Goal: Information Seeking & Learning: Check status

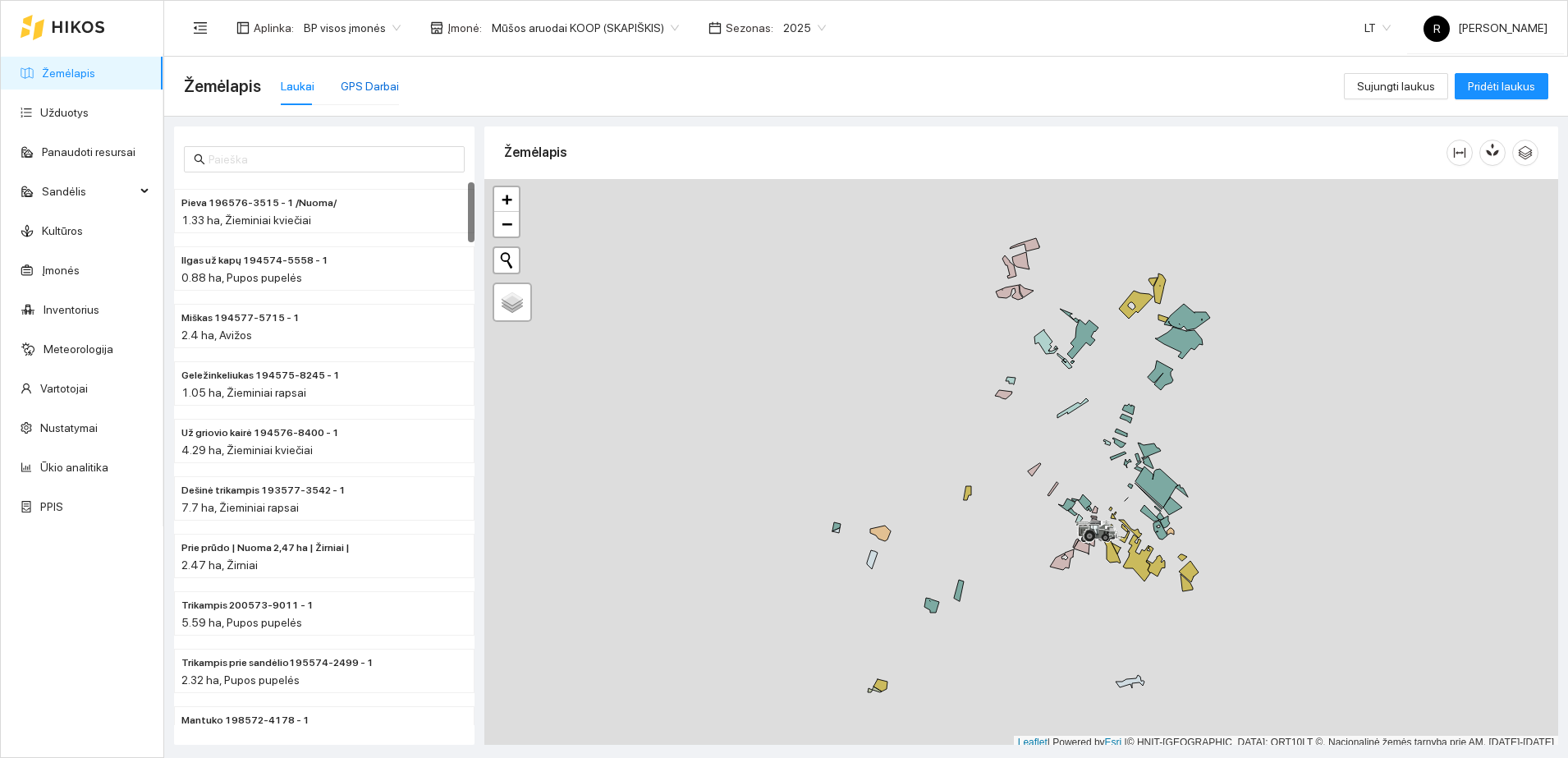
click at [364, 81] on div "GPS Darbai" at bounding box center [370, 86] width 59 height 18
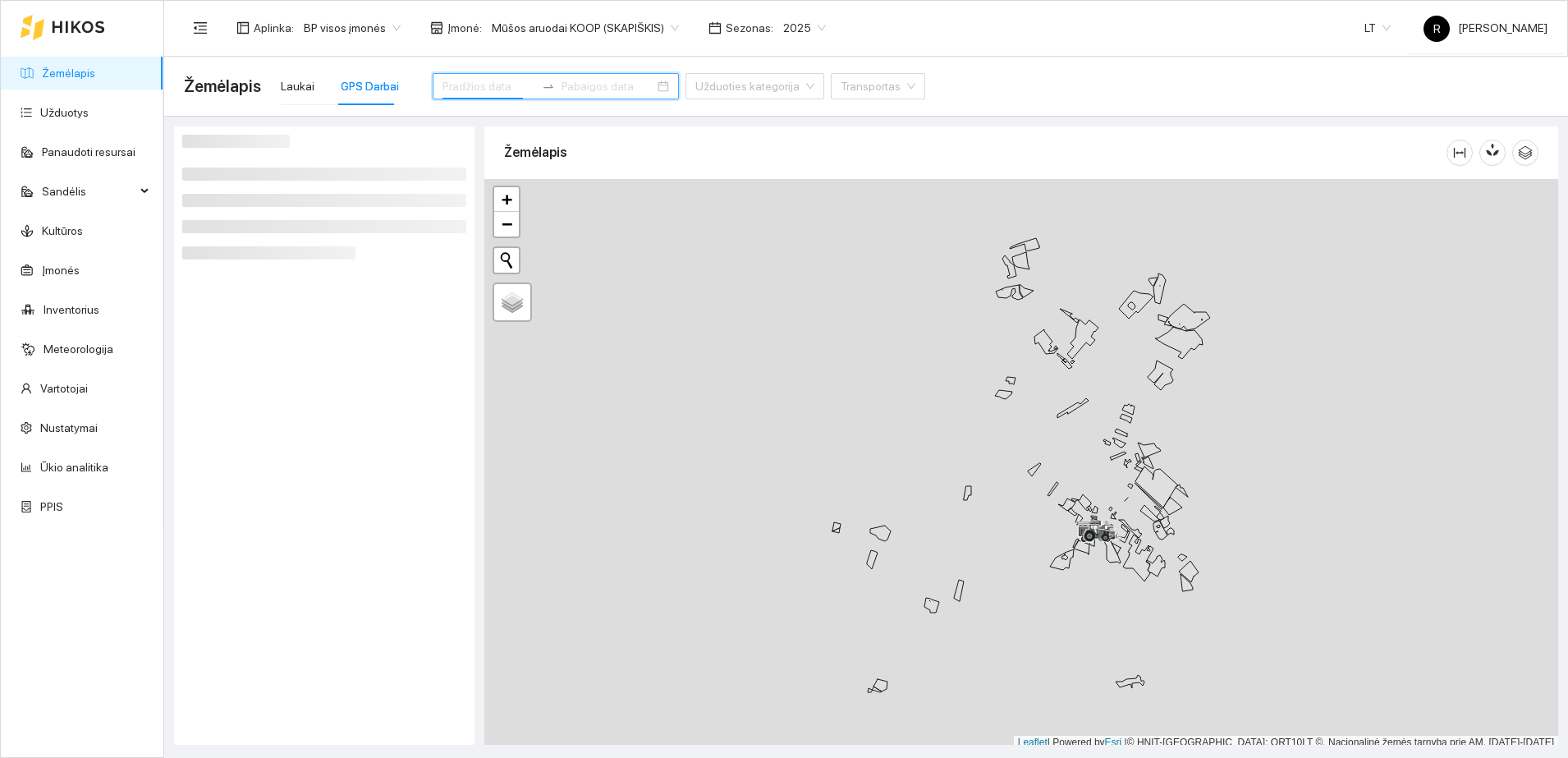
click at [462, 79] on input at bounding box center [489, 86] width 93 height 18
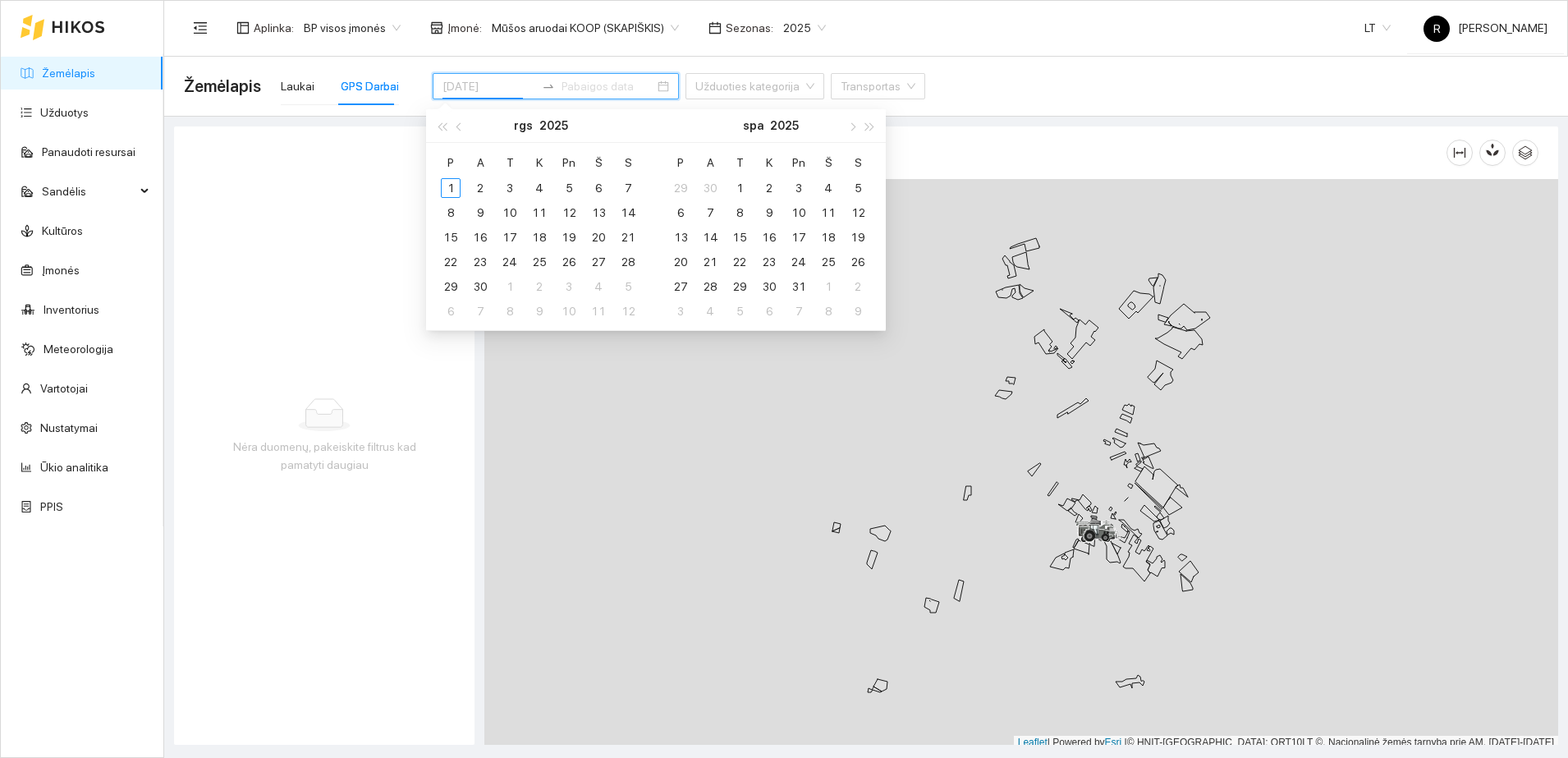
type input "[DATE]"
click at [475, 287] on div "30" at bounding box center [480, 286] width 20 height 20
type input "[DATE]"
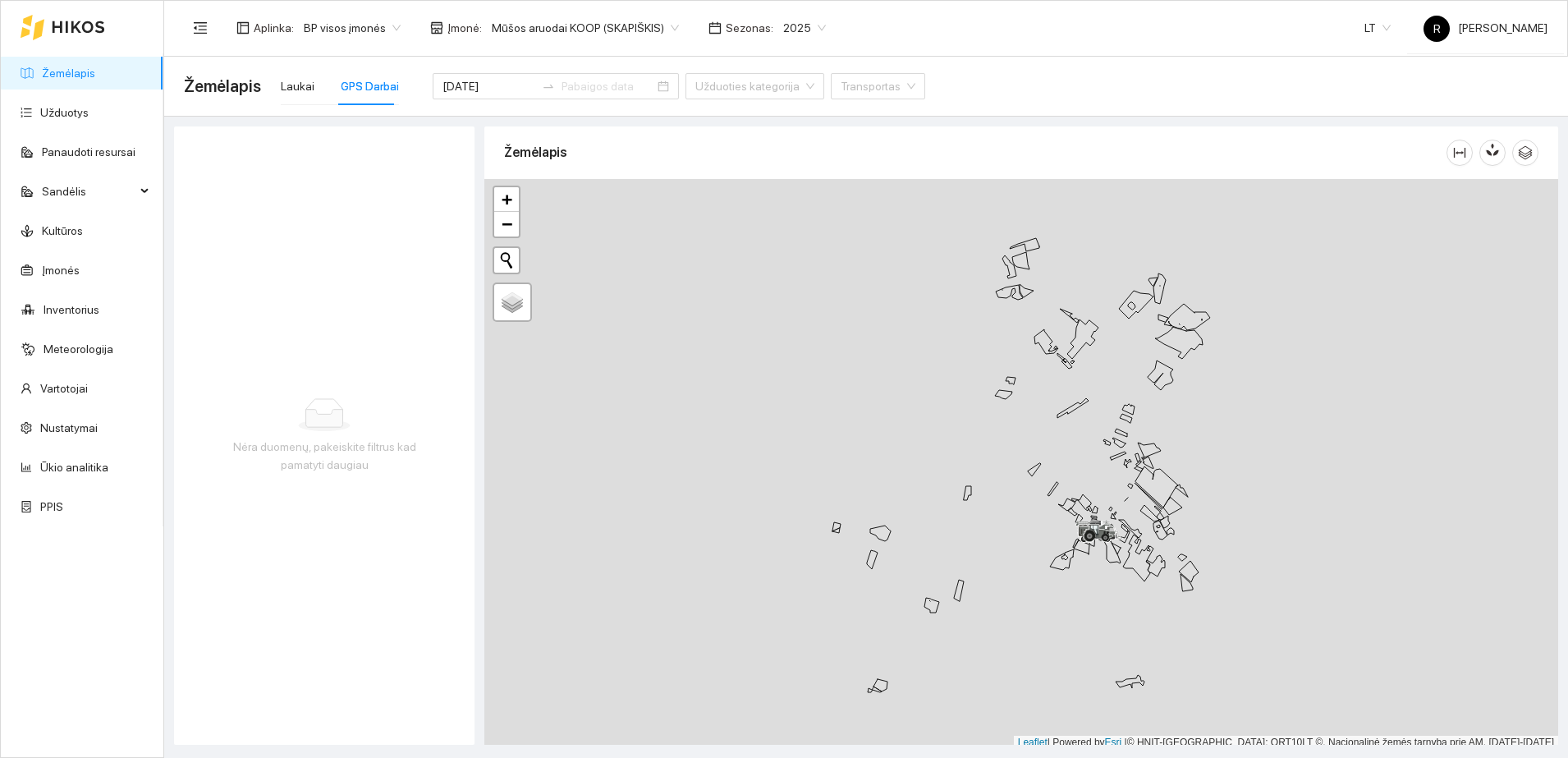
click at [384, 301] on div "Nėra duomenų, pakeiskite filtrus kad pamatyti daugiau" at bounding box center [324, 436] width 301 height 618
click at [474, 91] on input "[DATE]" at bounding box center [489, 86] width 93 height 18
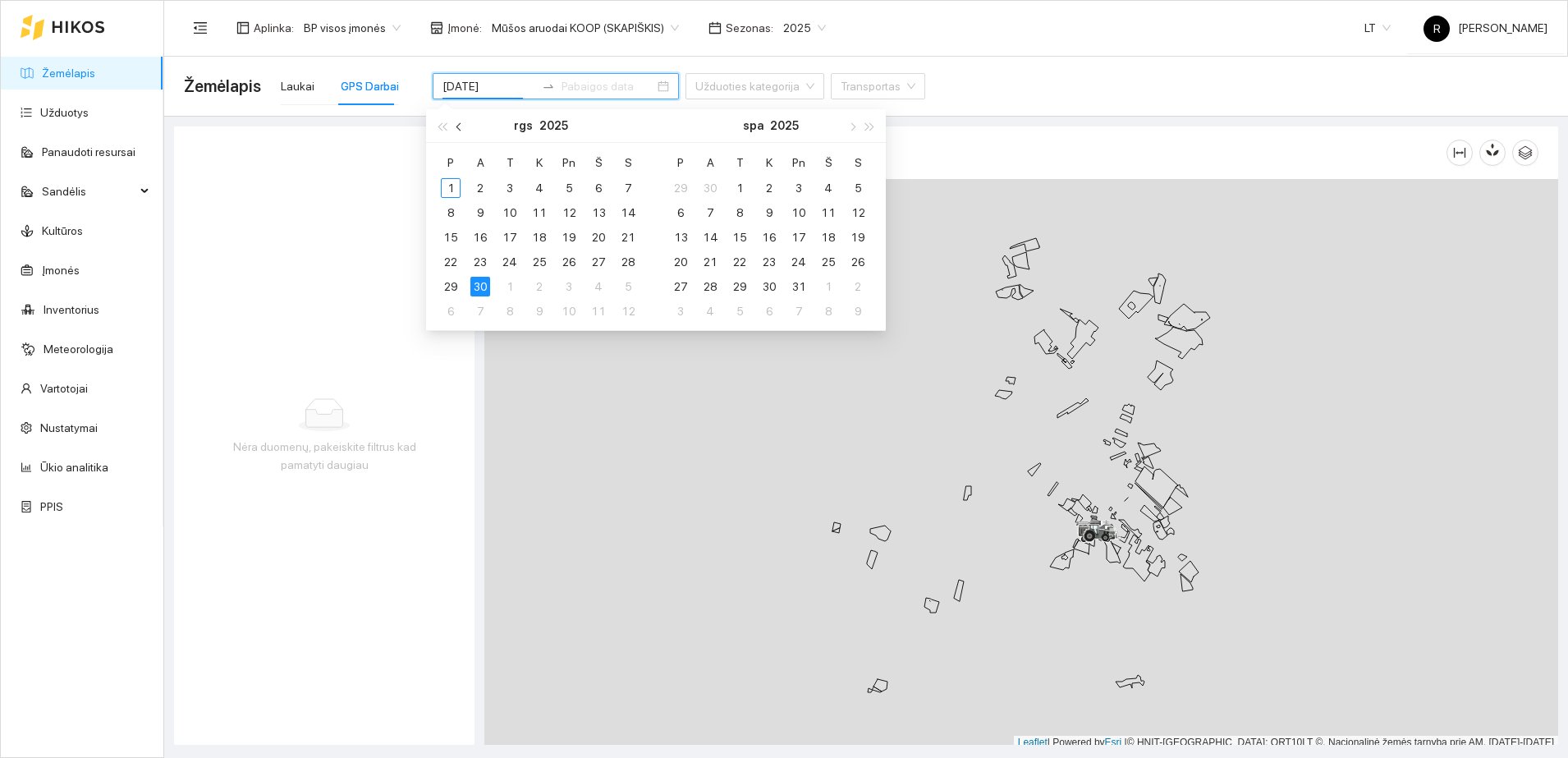
click at [455, 126] on button "button" at bounding box center [459, 125] width 18 height 33
type input "[DATE]"
click at [596, 285] on div "30" at bounding box center [598, 286] width 20 height 20
type input "[DATE]"
click at [408, 374] on div "Nėra duomenų, pakeiskite filtrus kad pamatyti daugiau" at bounding box center [324, 436] width 301 height 618
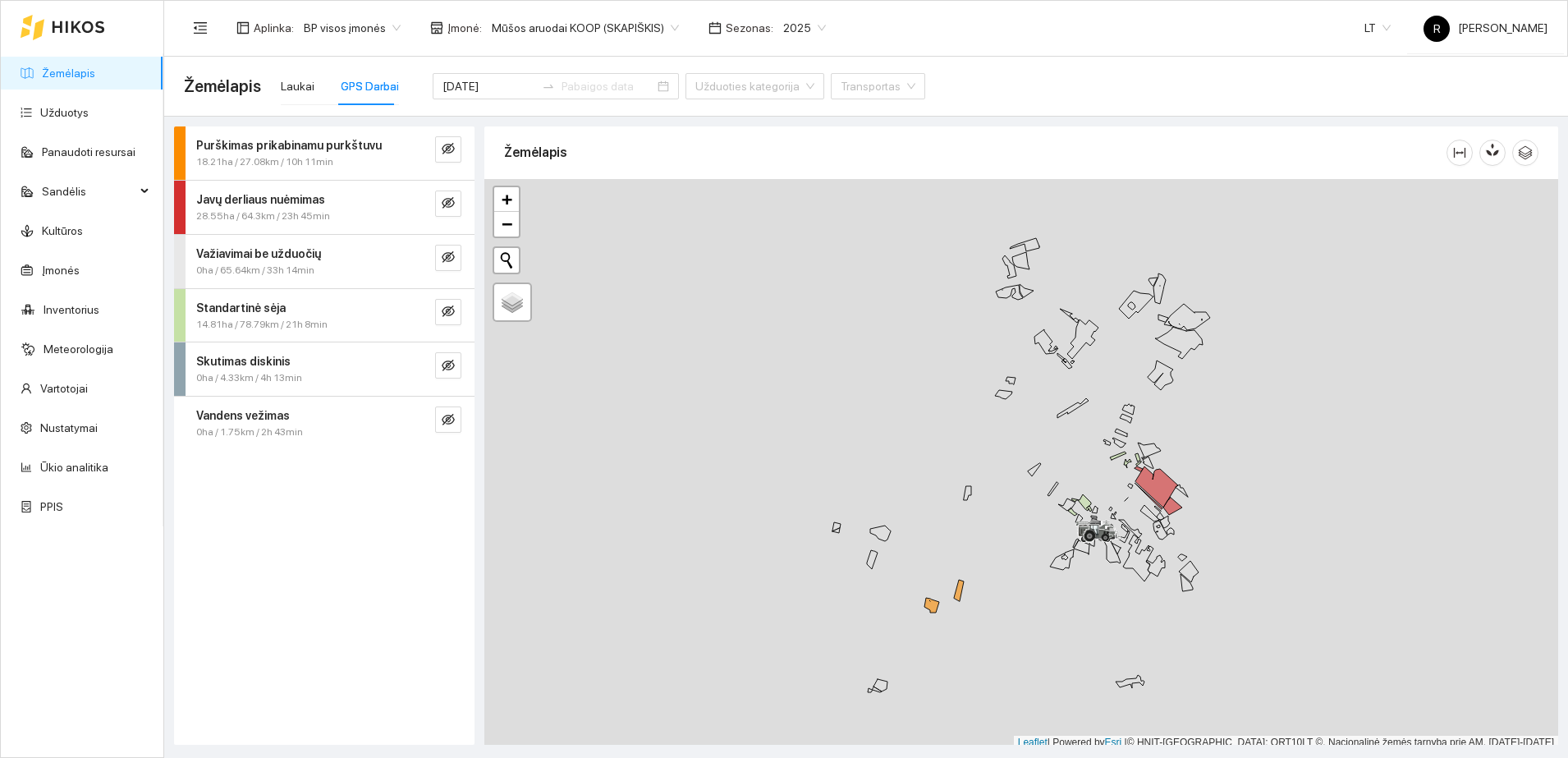
click at [259, 249] on strong "Važiavimai be užduočių" at bounding box center [259, 253] width 125 height 13
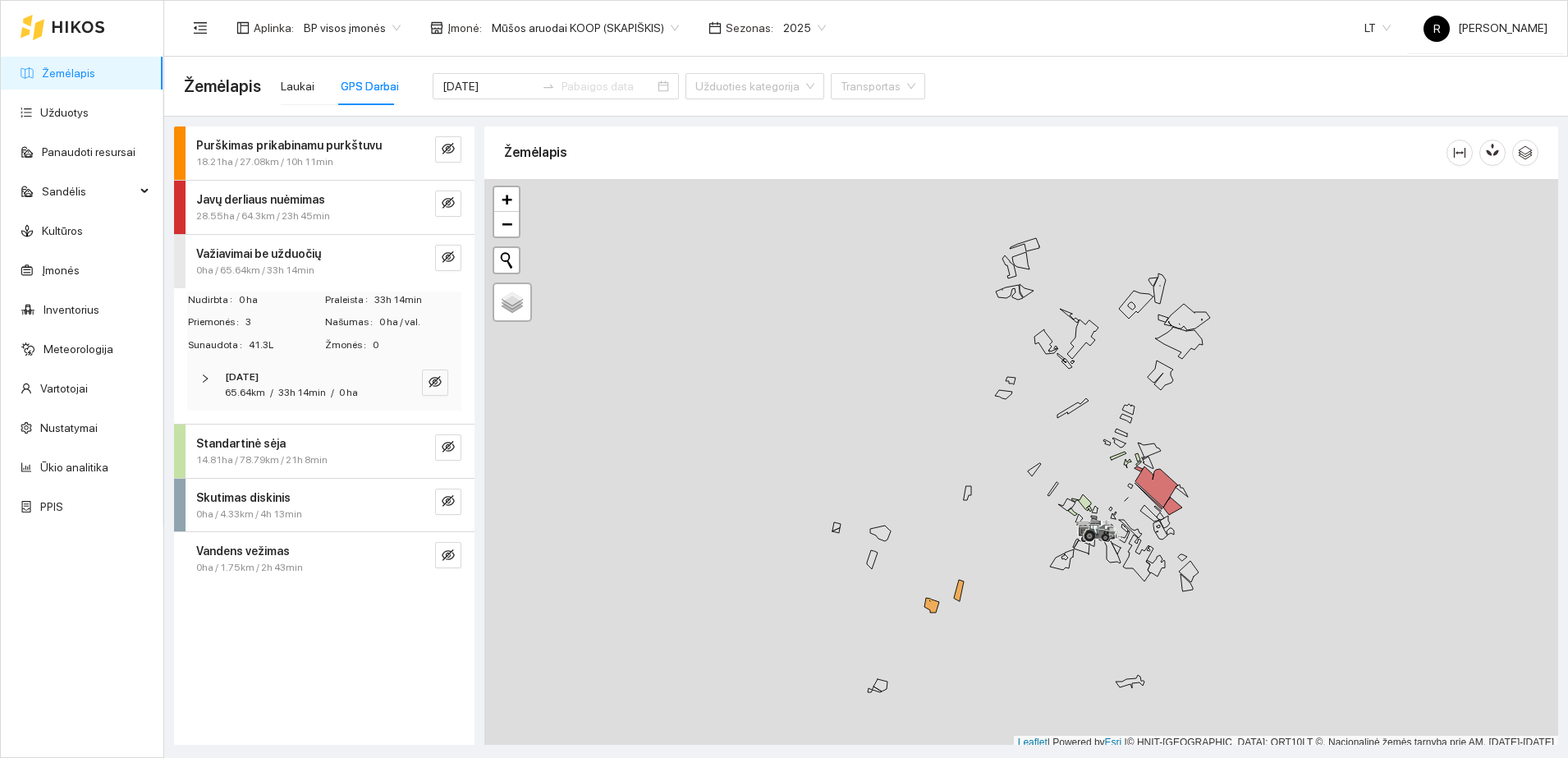
click at [201, 378] on icon "right" at bounding box center [205, 378] width 9 height 9
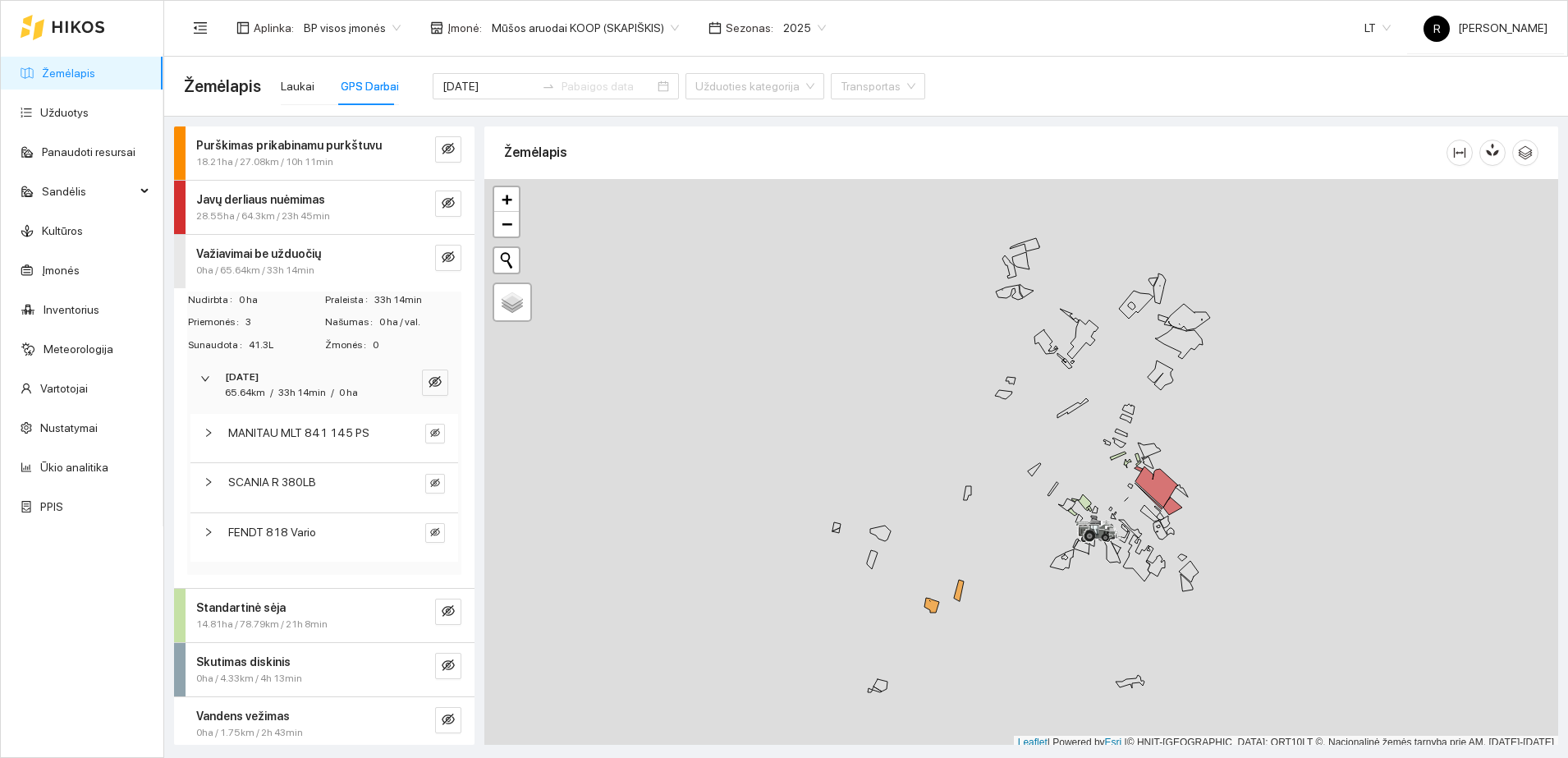
click at [210, 477] on icon "right" at bounding box center [208, 482] width 9 height 9
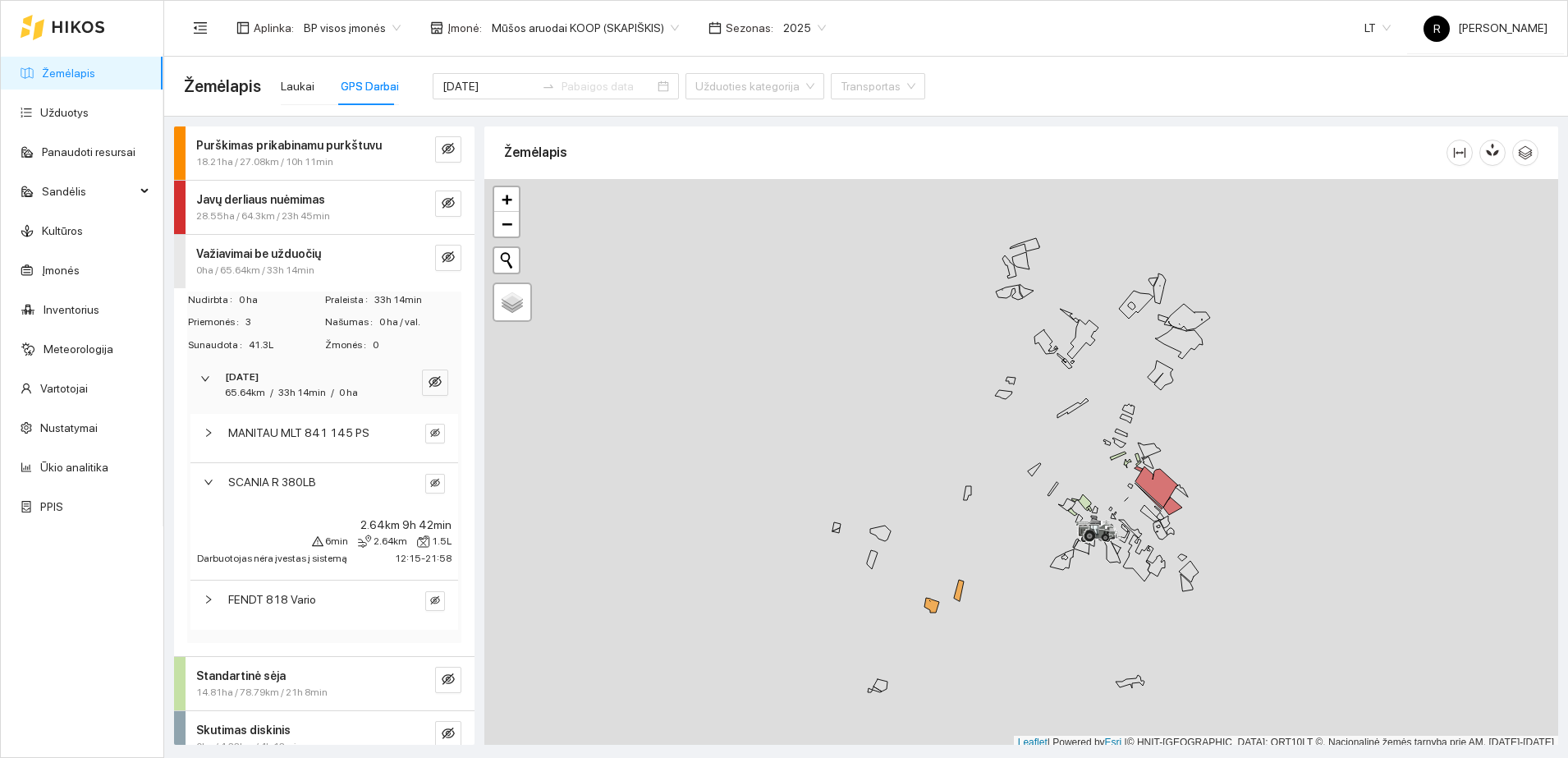
click at [208, 478] on icon "right" at bounding box center [208, 482] width 9 height 9
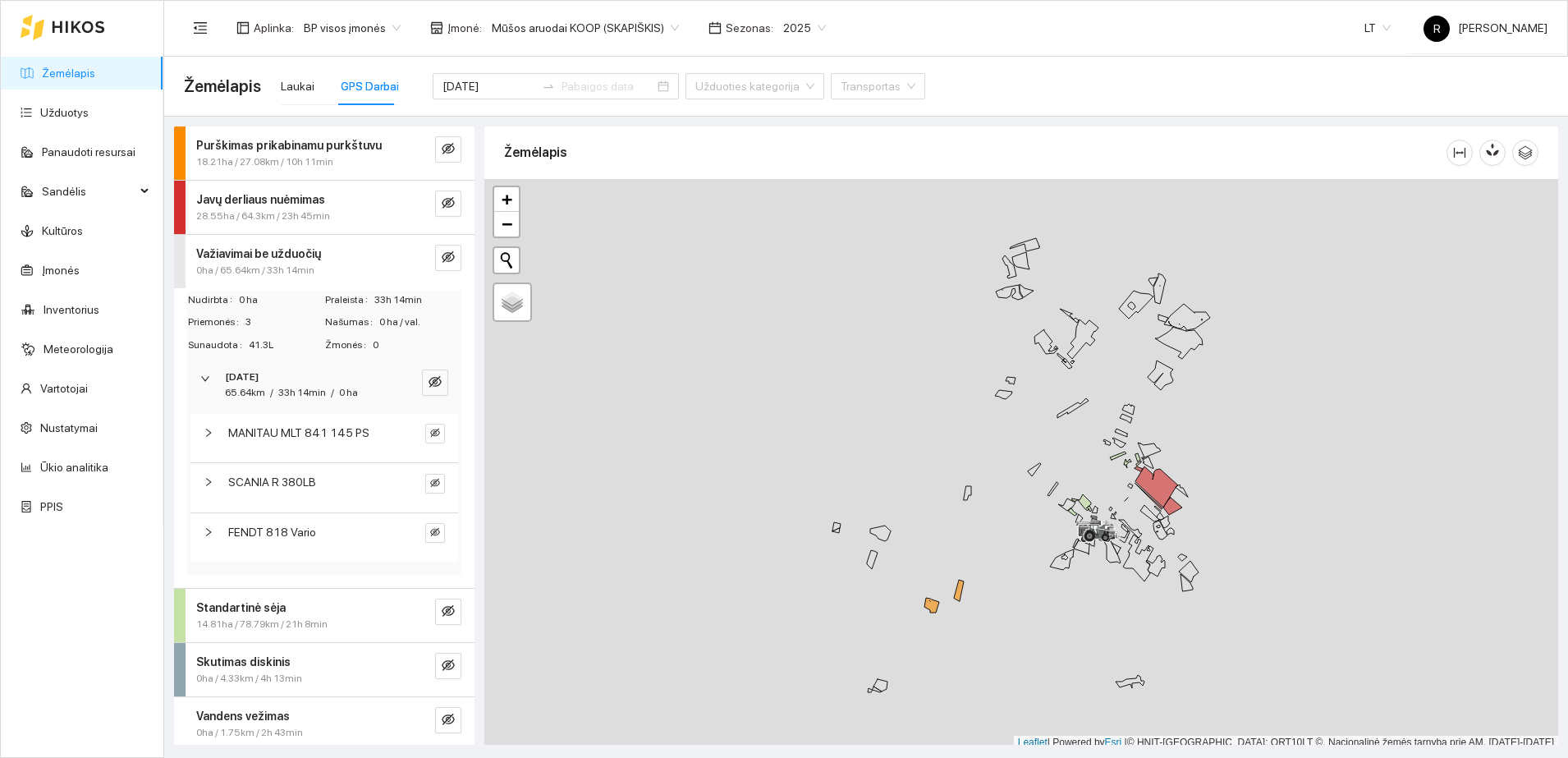
click at [360, 203] on div "Javų derliaus nuėmimas" at bounding box center [297, 198] width 201 height 18
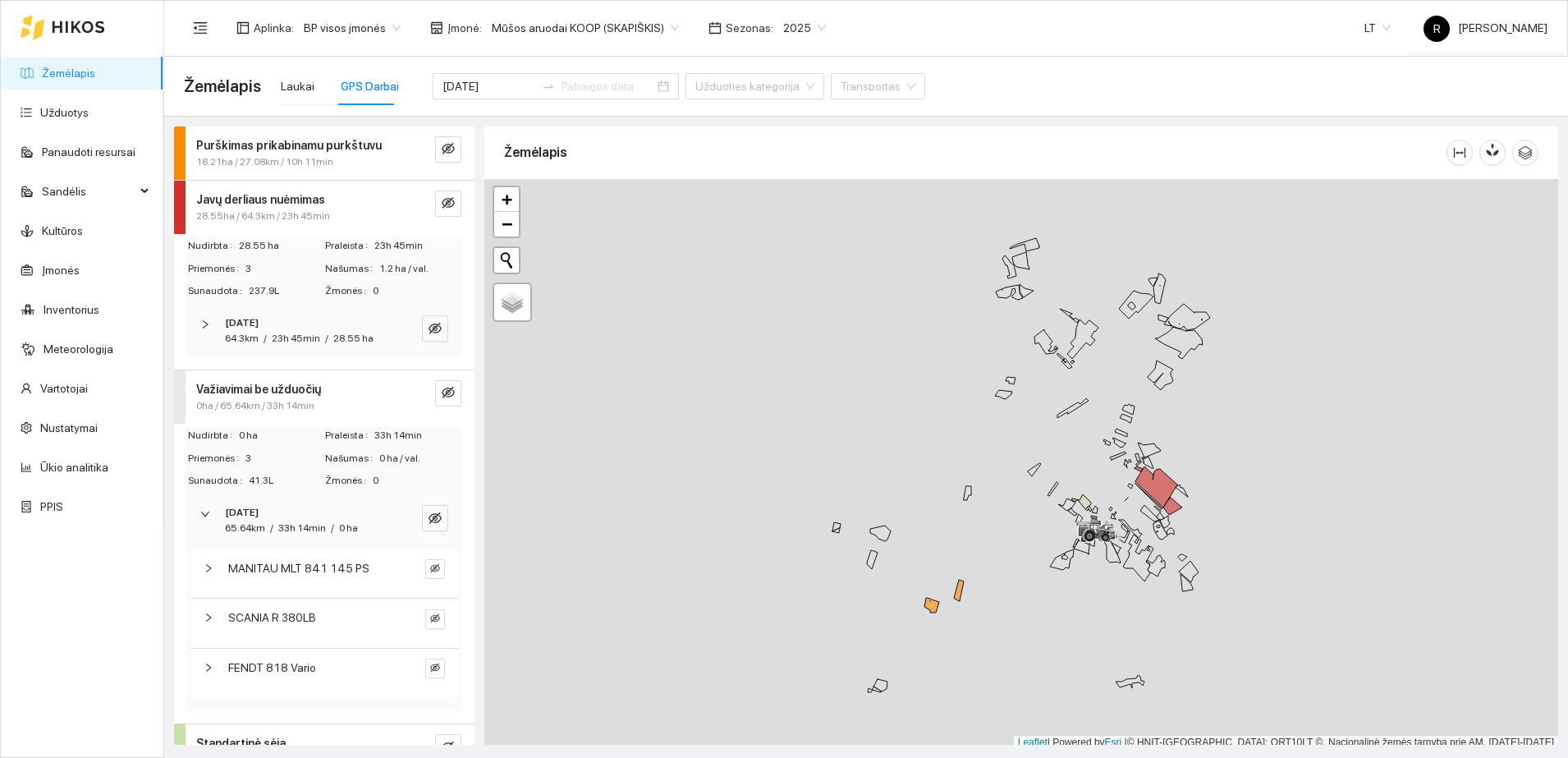
click at [205, 323] on icon "right" at bounding box center [205, 324] width 9 height 9
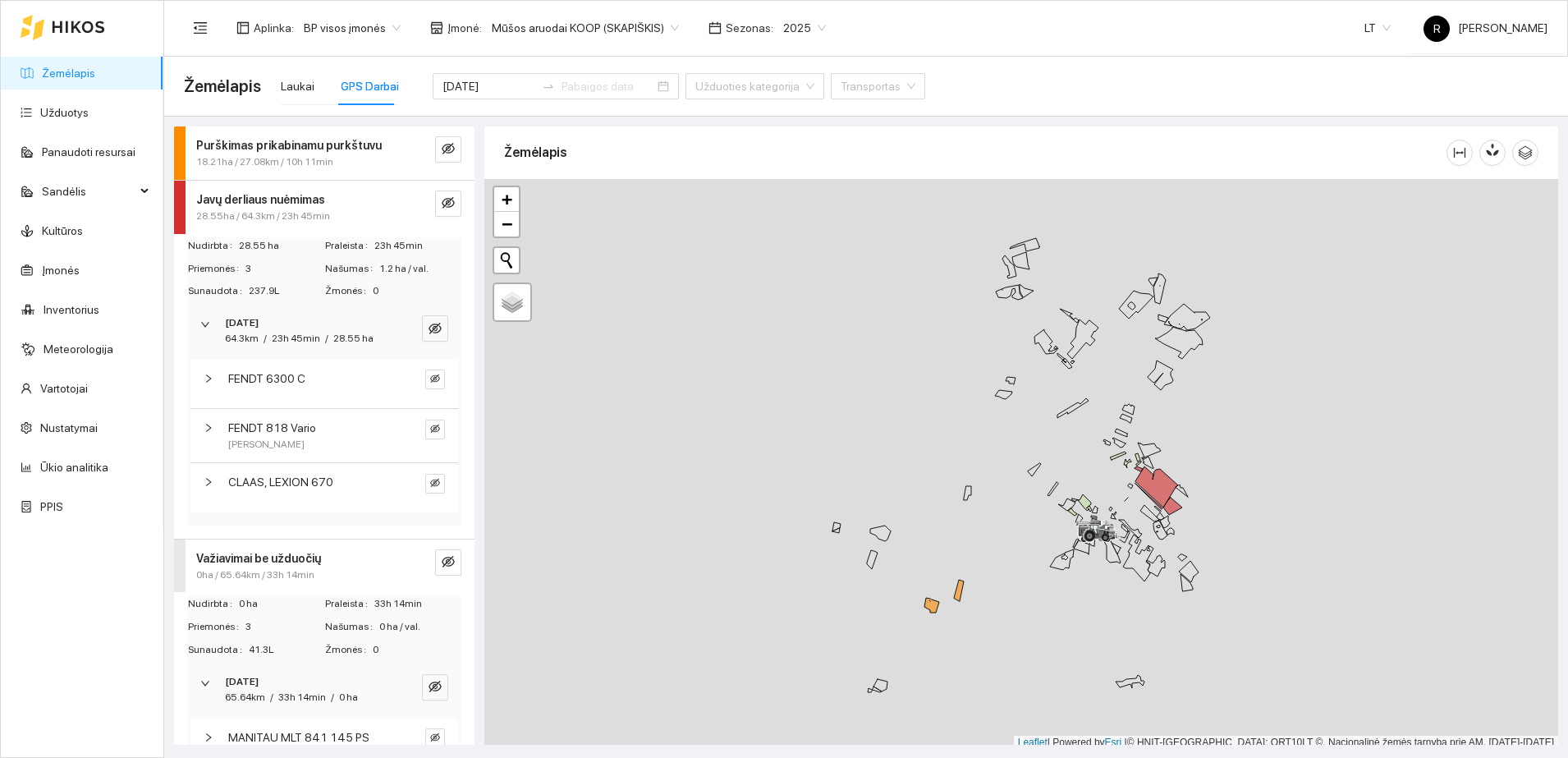
click at [207, 386] on div at bounding box center [213, 378] width 20 height 18
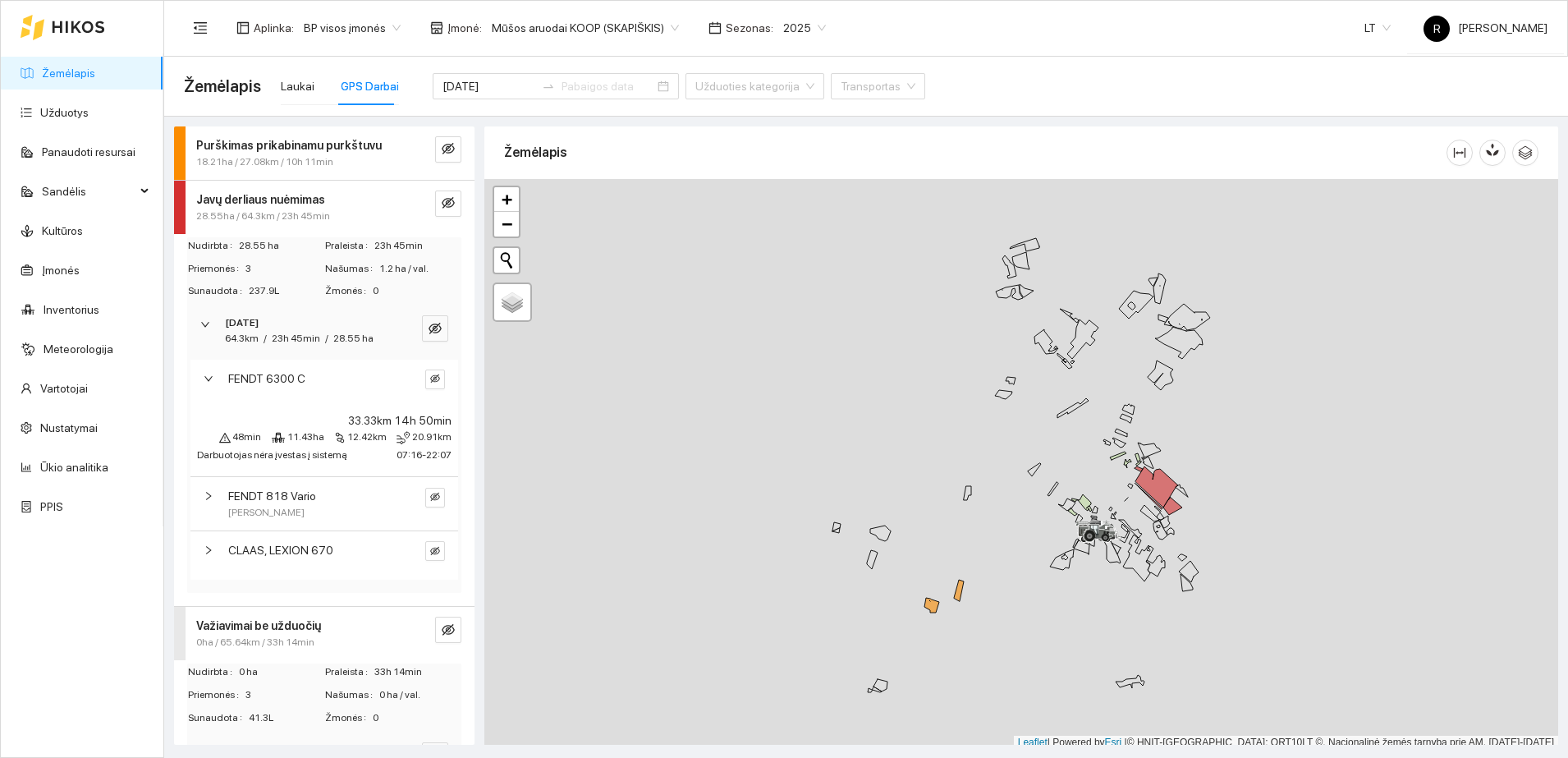
click at [206, 555] on icon "right" at bounding box center [208, 550] width 9 height 9
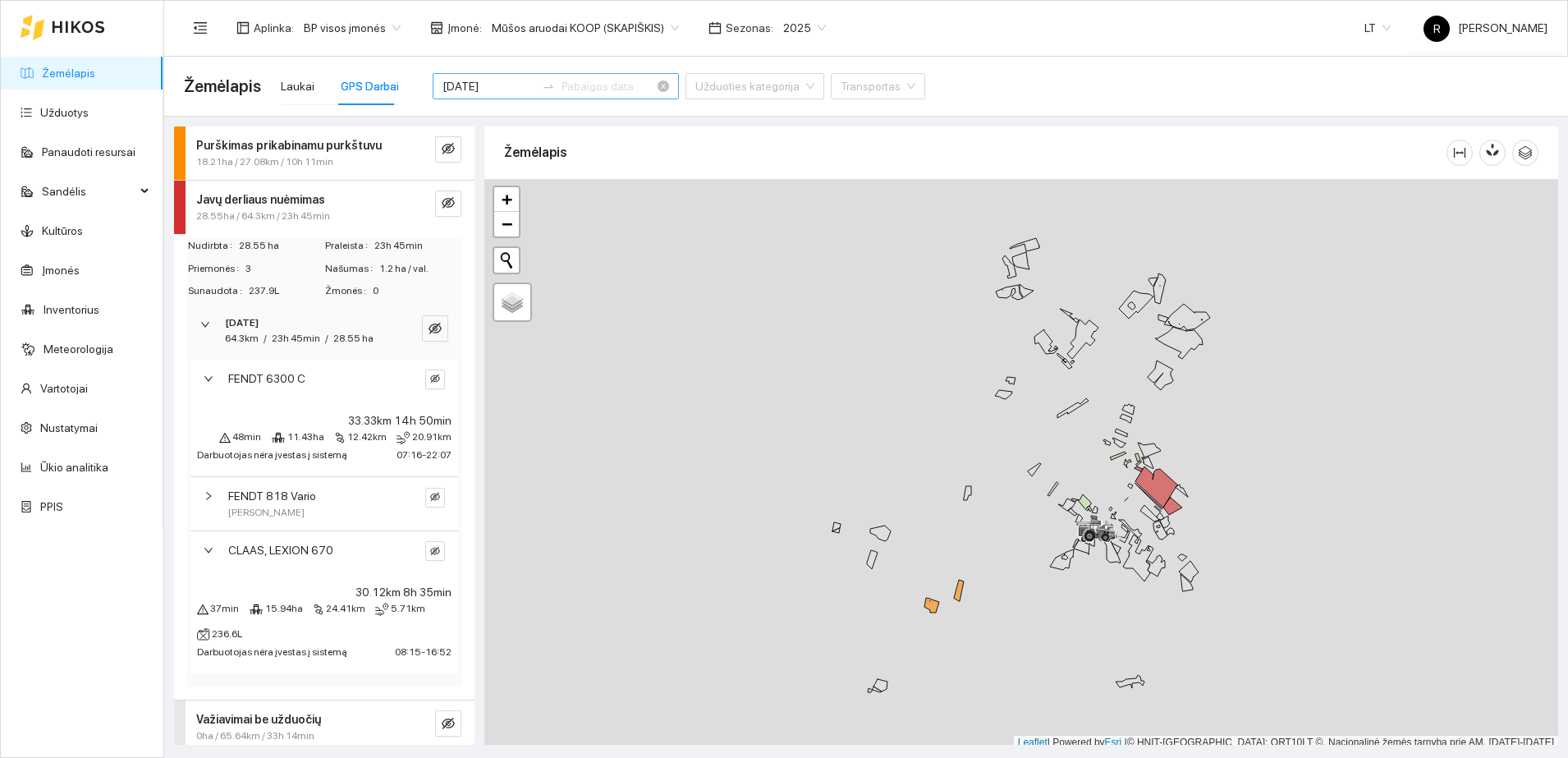
click at [490, 88] on input "[DATE]" at bounding box center [489, 86] width 93 height 18
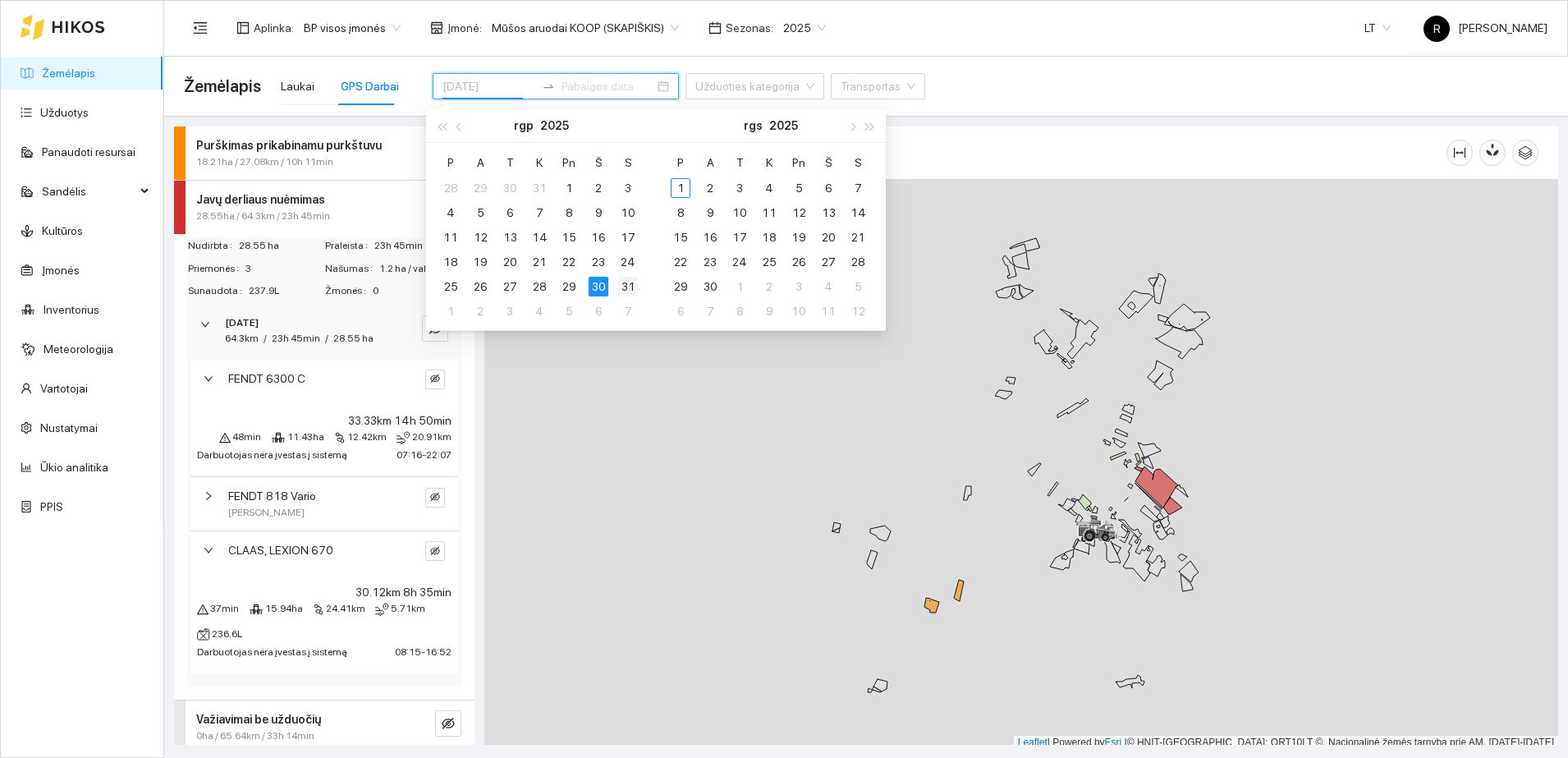
type input "[DATE]"
click at [627, 284] on div "31" at bounding box center [628, 286] width 20 height 20
type input "[DATE]"
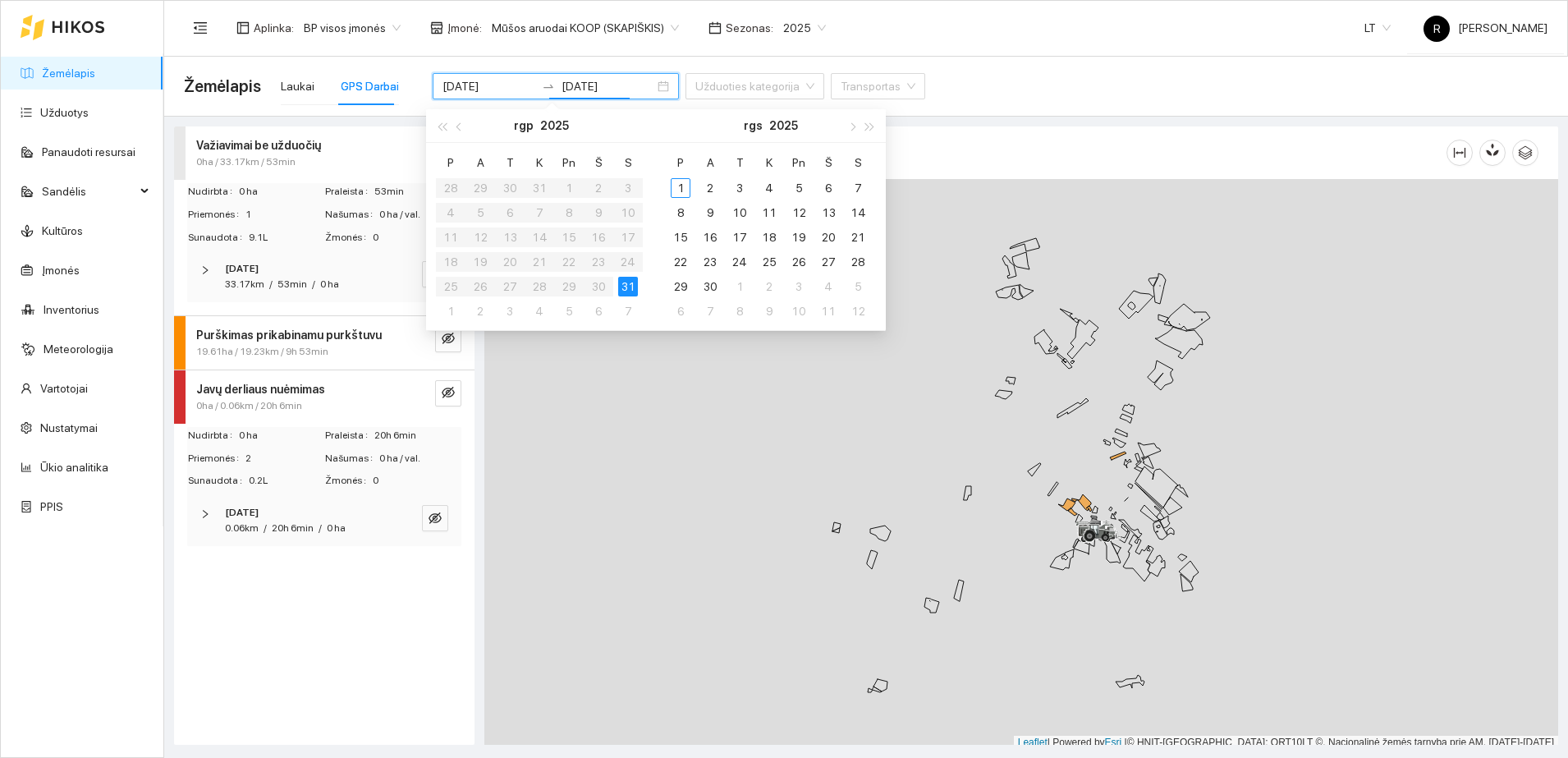
type input "[DATE]"
click at [284, 147] on strong "Važiavimai be užduočių" at bounding box center [259, 146] width 125 height 13
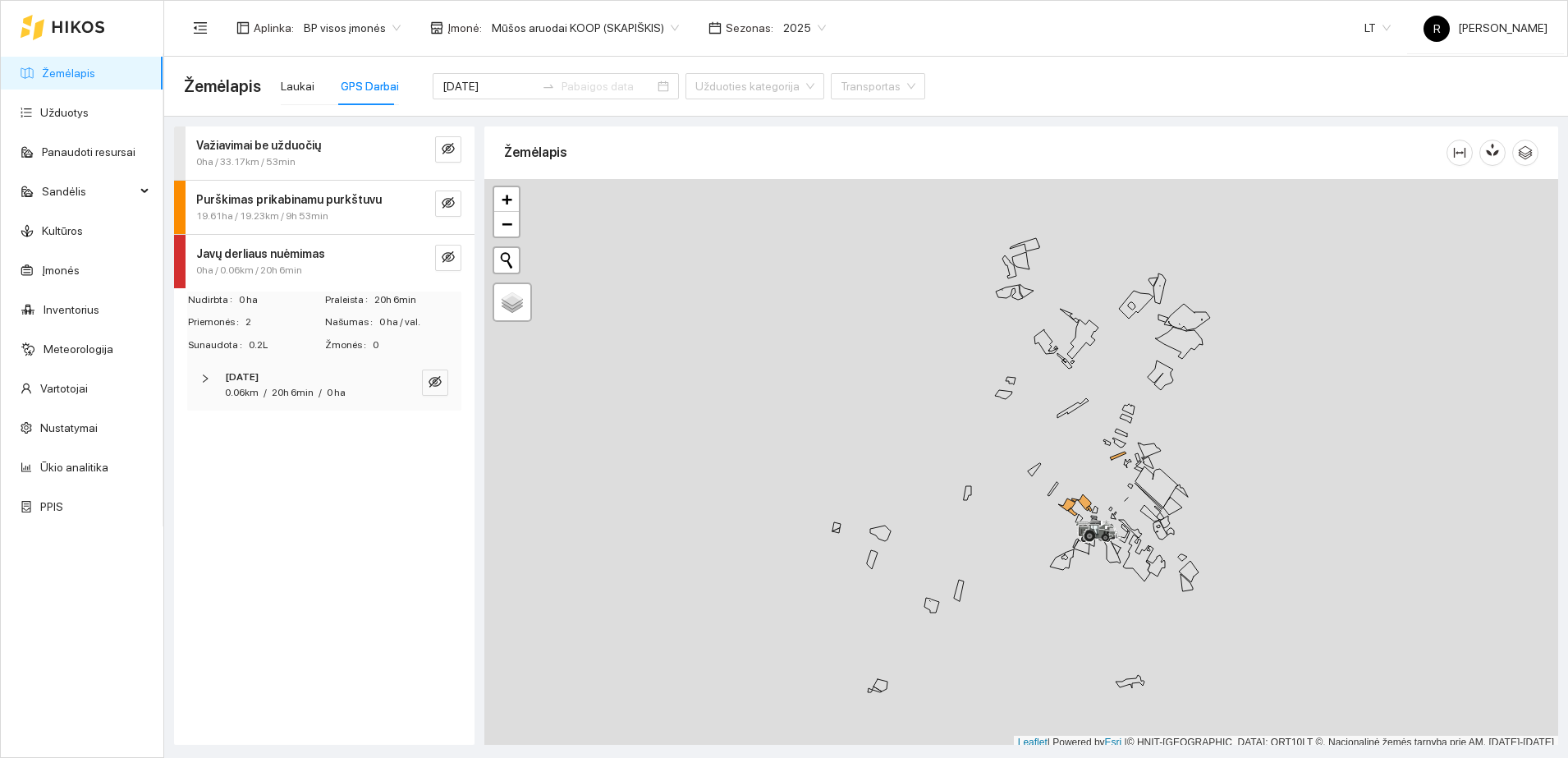
click at [281, 153] on span "Važiavimai be užduočių" at bounding box center [259, 145] width 125 height 18
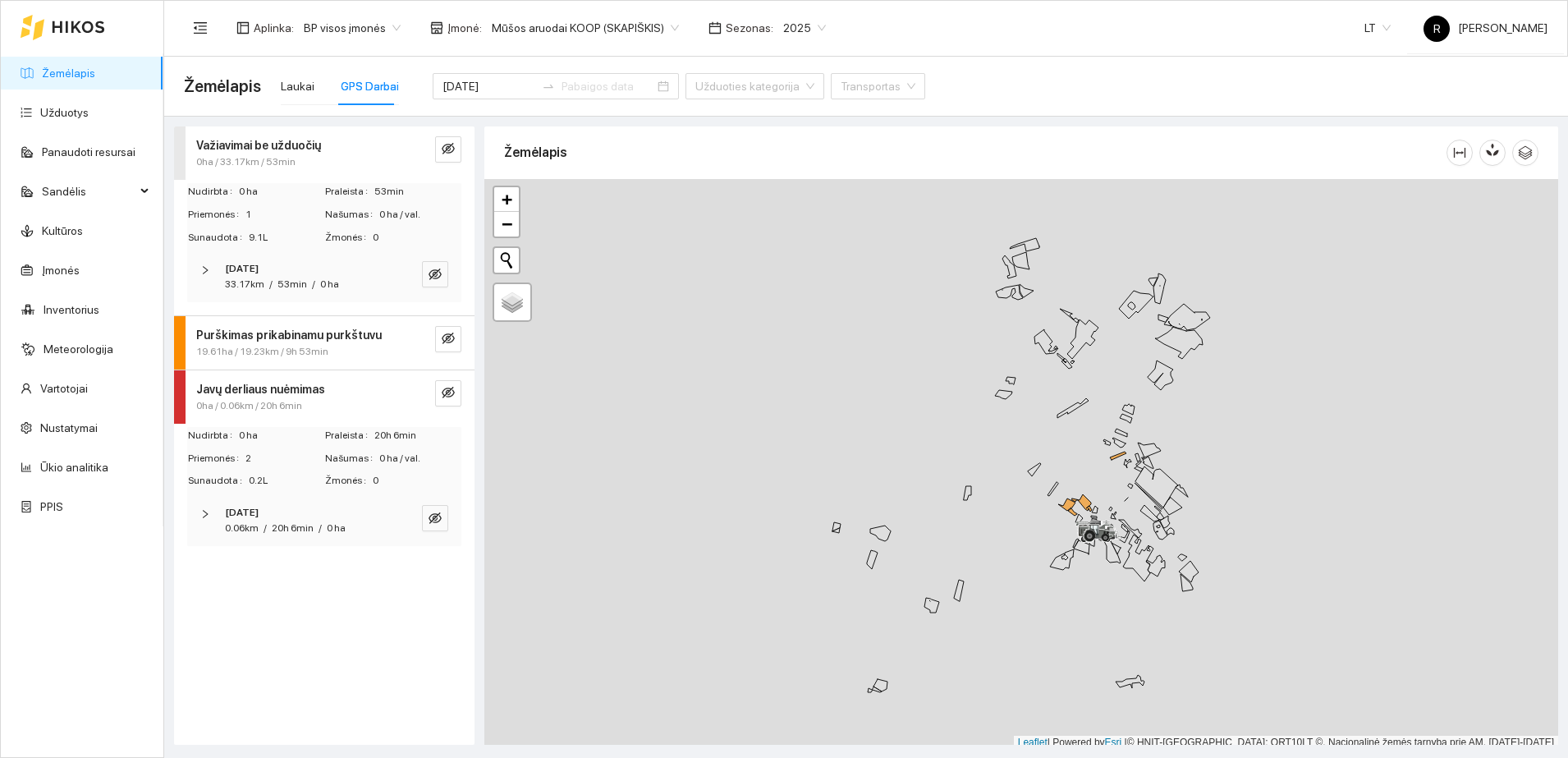
drag, startPoint x: 201, startPoint y: 276, endPoint x: 199, endPoint y: 267, distance: 9.2
click at [200, 271] on div at bounding box center [210, 269] width 20 height 18
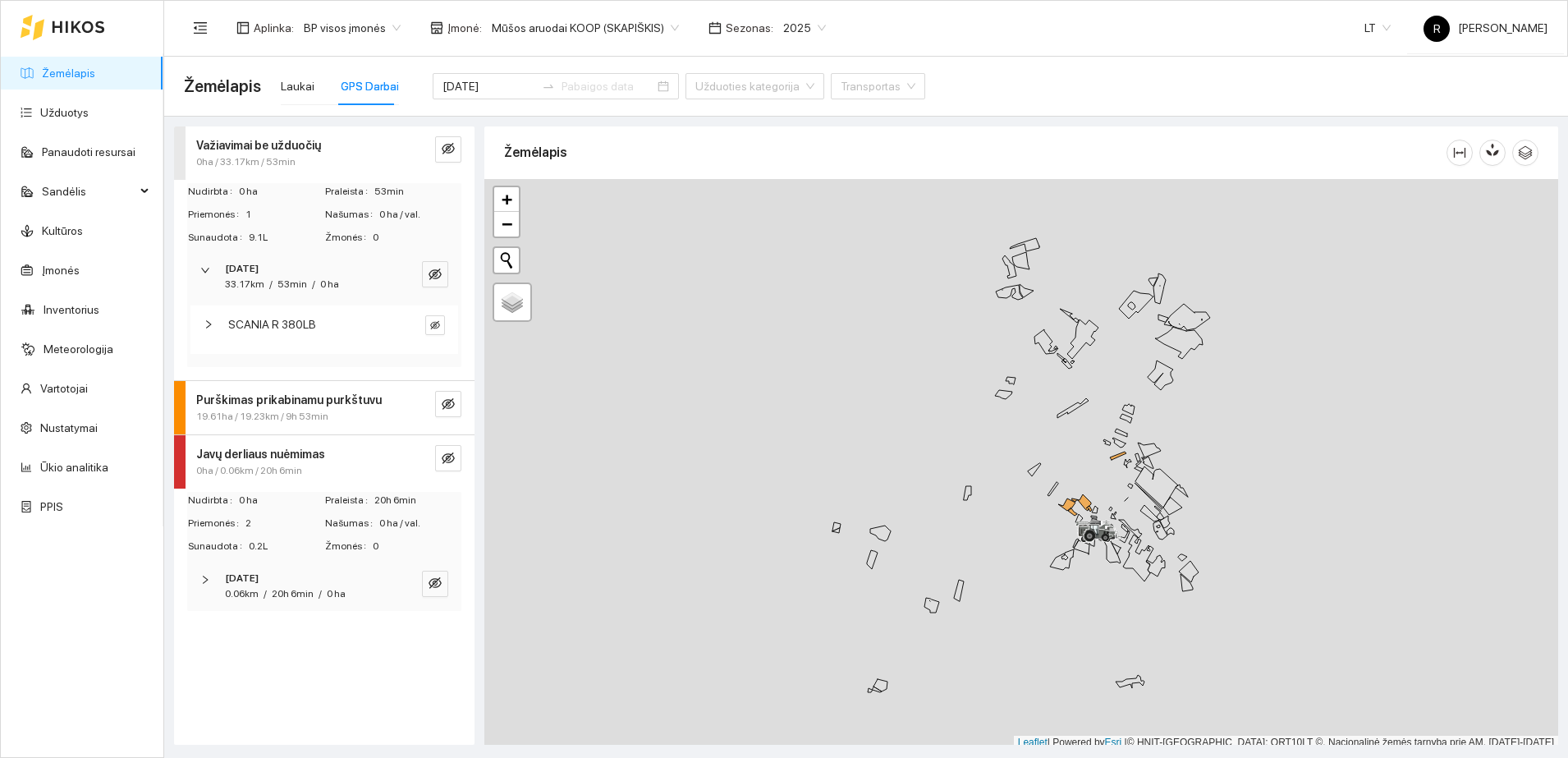
click at [213, 319] on icon "right" at bounding box center [208, 324] width 9 height 9
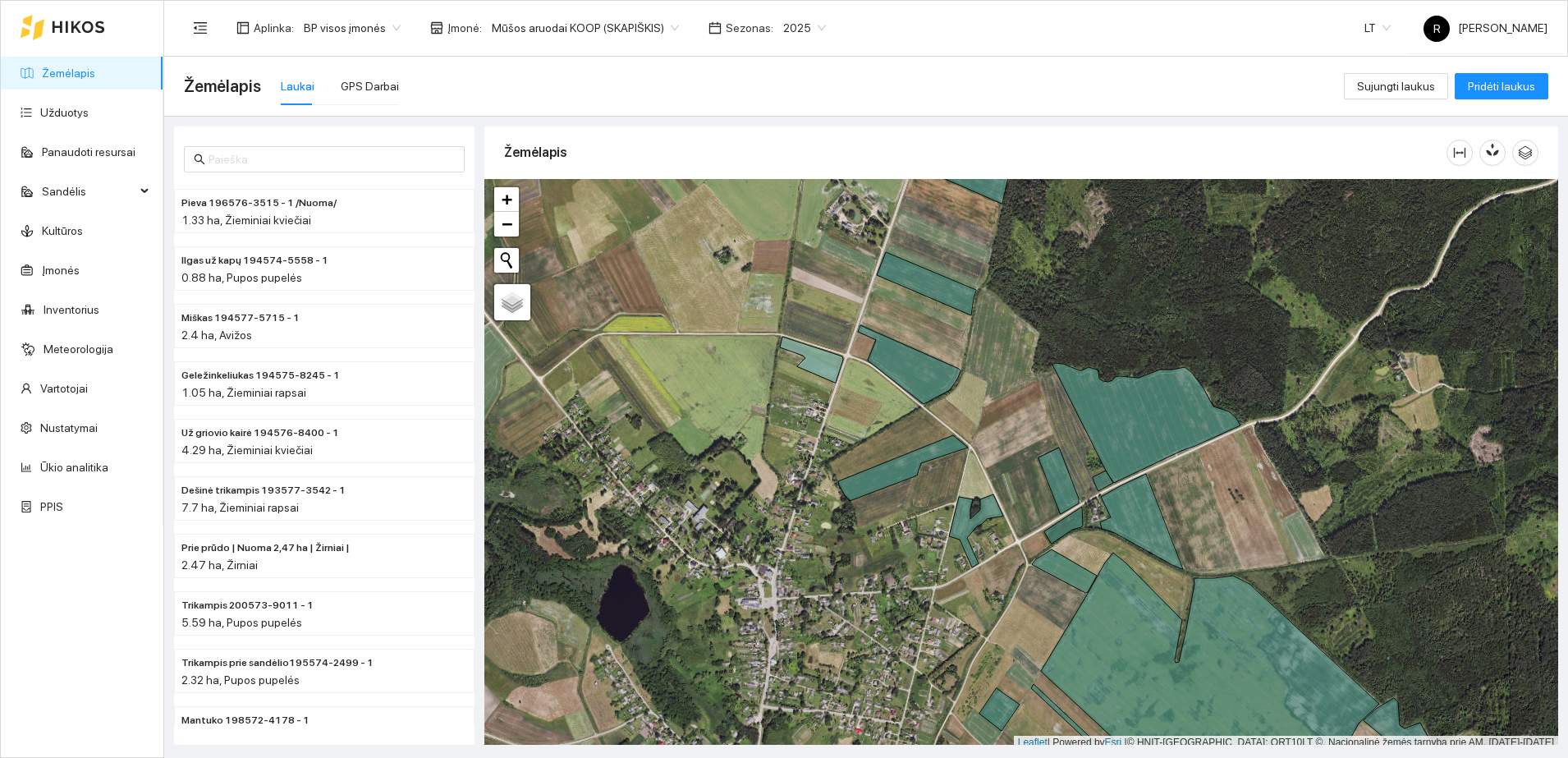
scroll to position [5, 0]
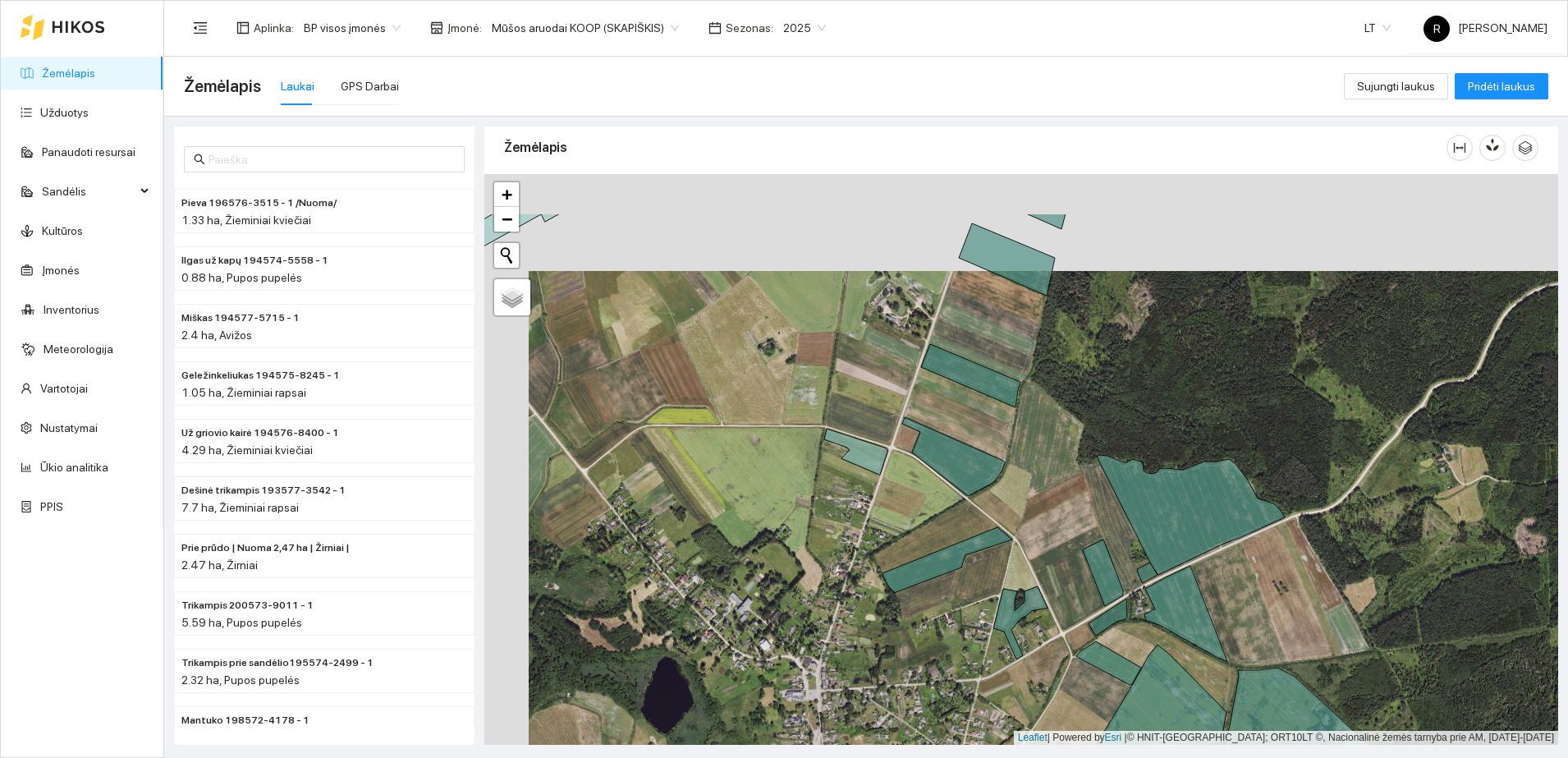
drag, startPoint x: 1039, startPoint y: 307, endPoint x: 1090, endPoint y: 442, distance: 144.3
click at [1090, 442] on div at bounding box center [1021, 459] width 1074 height 571
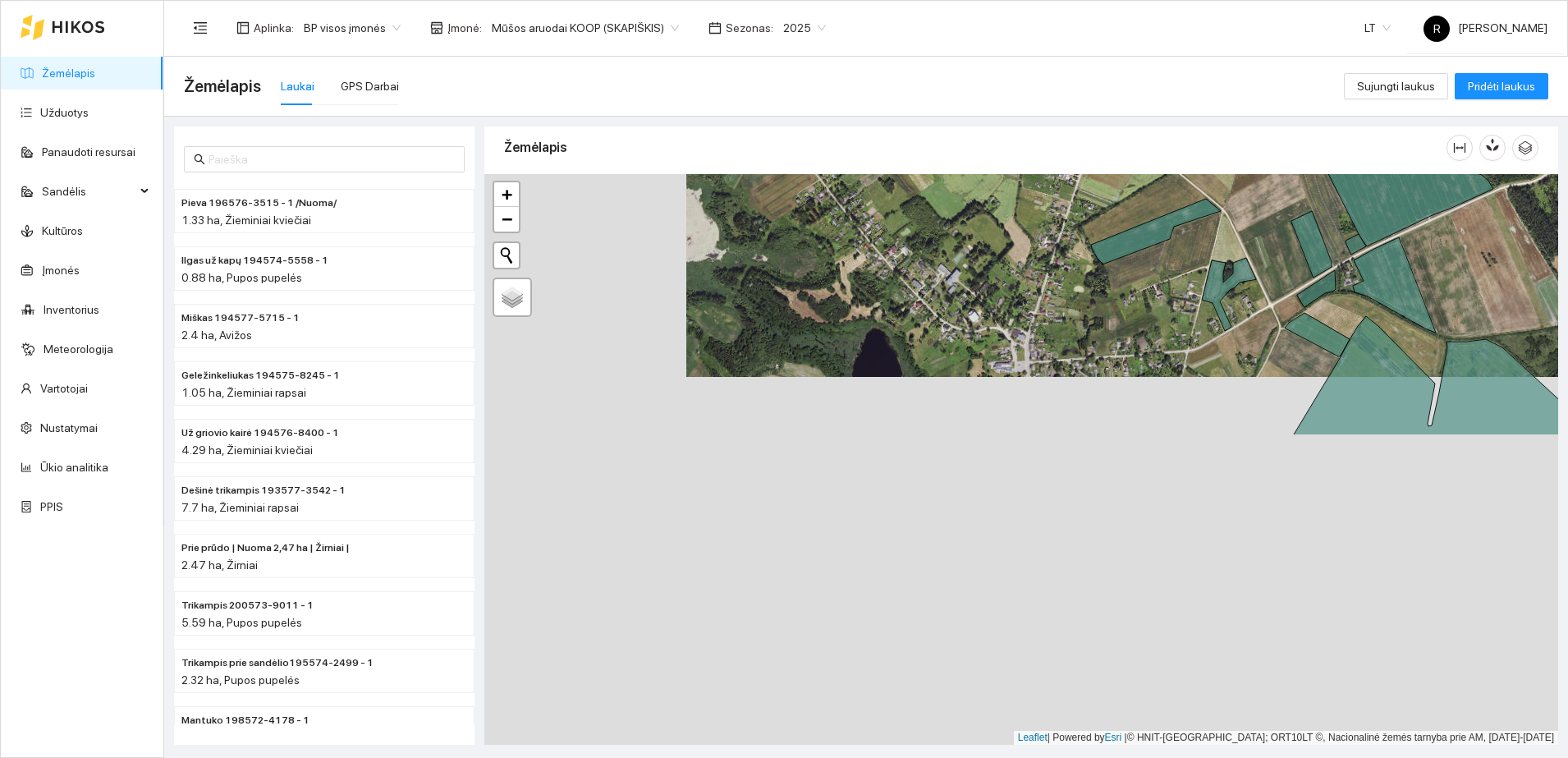
drag, startPoint x: 982, startPoint y: 590, endPoint x: 1184, endPoint y: 222, distance: 419.8
click at [1184, 222] on icon at bounding box center [1155, 231] width 129 height 65
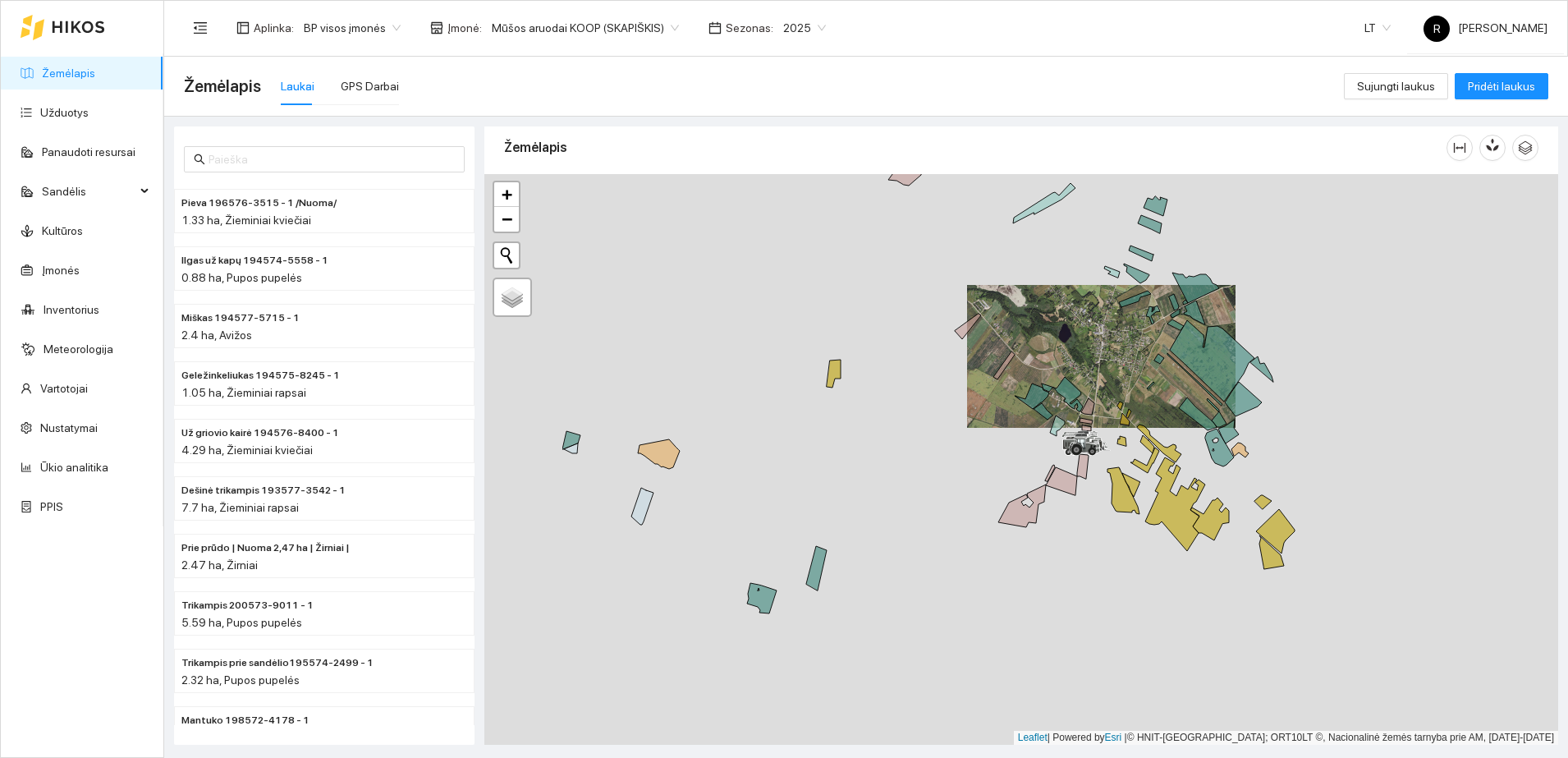
drag, startPoint x: 783, startPoint y: 639, endPoint x: 968, endPoint y: 510, distance: 225.5
click at [968, 510] on div at bounding box center [1021, 459] width 1074 height 571
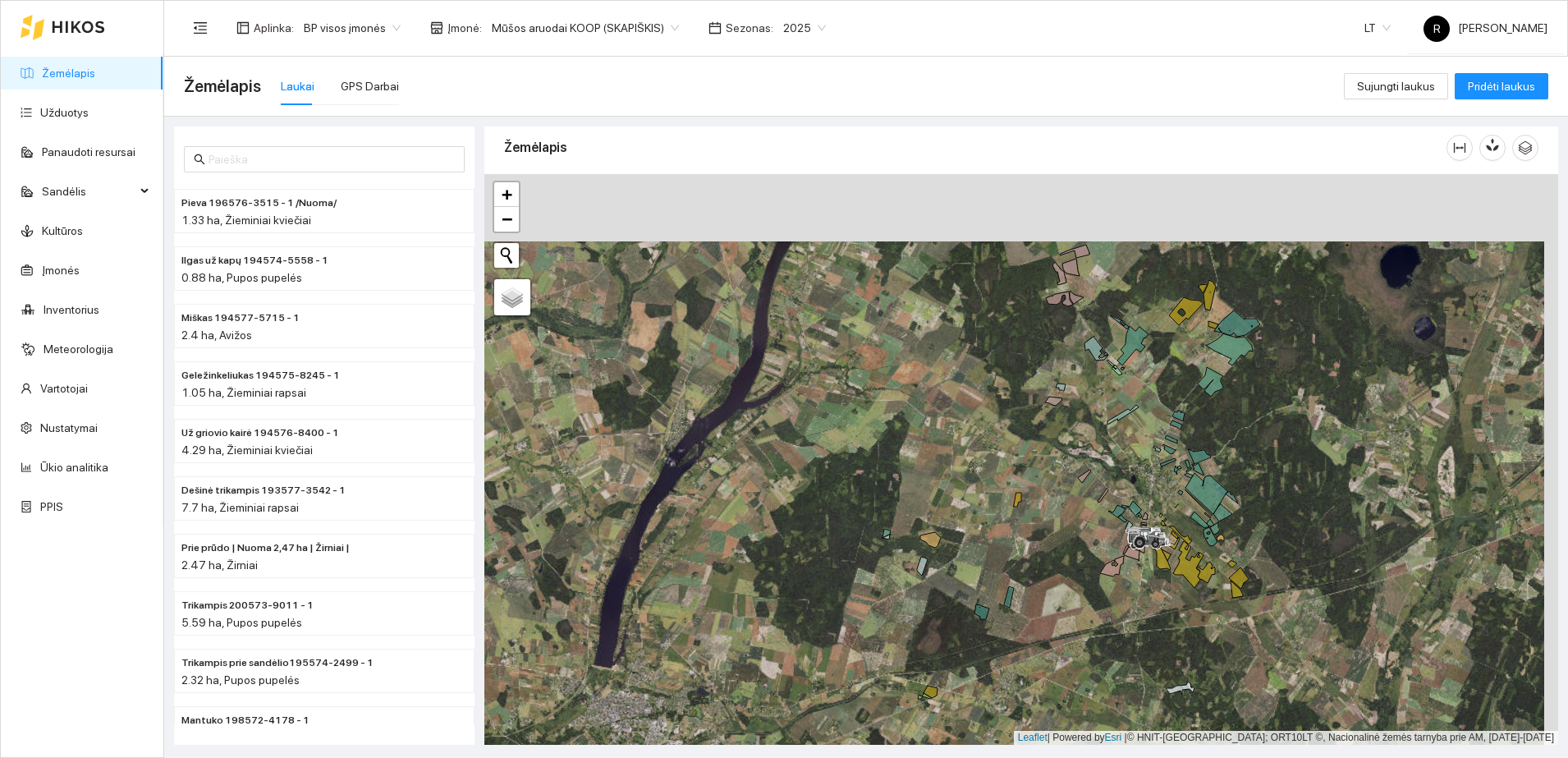
drag, startPoint x: 1169, startPoint y: 449, endPoint x: 1154, endPoint y: 537, distance: 89.3
click at [1154, 537] on div at bounding box center [1021, 459] width 1074 height 571
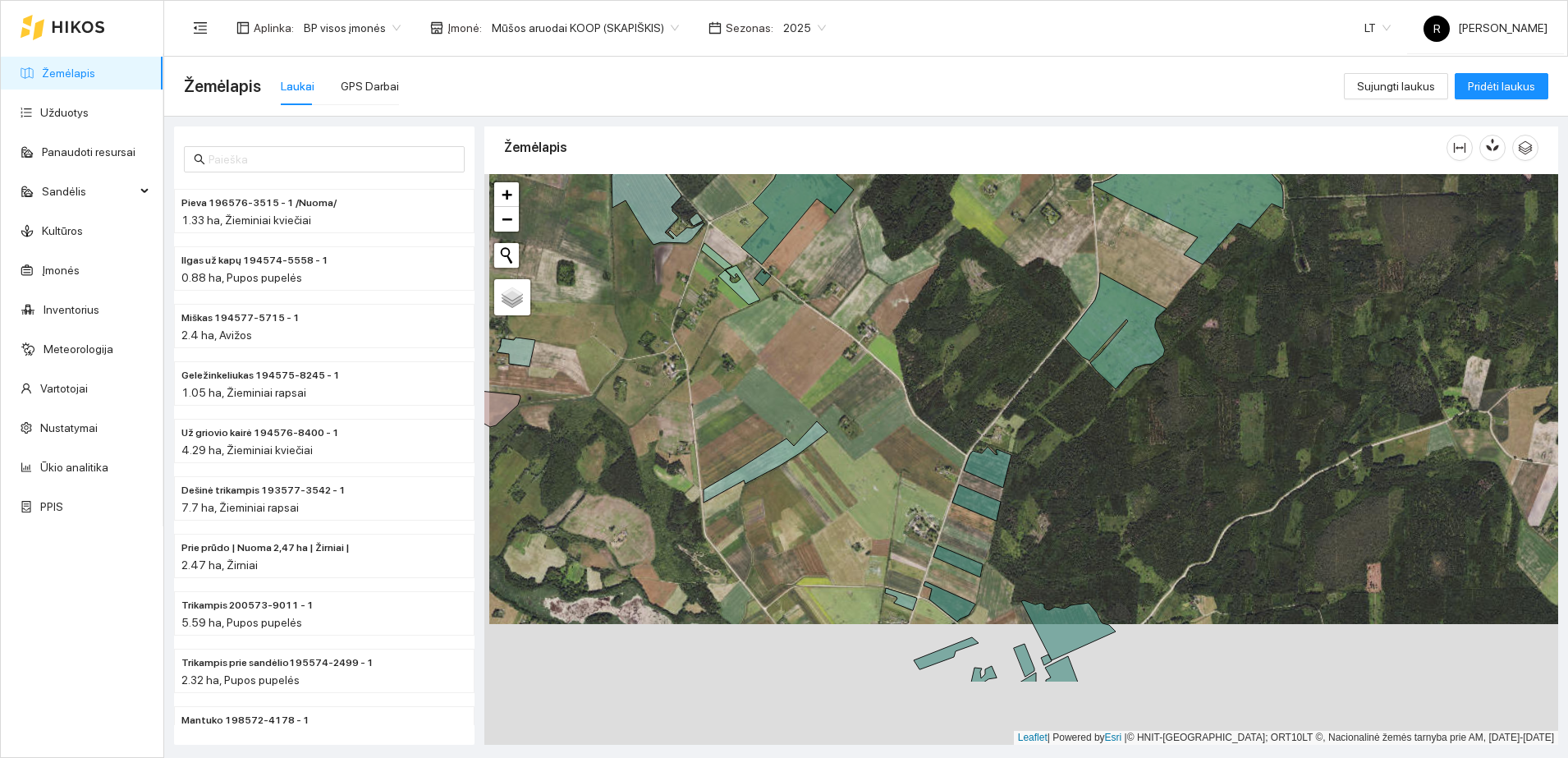
drag, startPoint x: 1054, startPoint y: 625, endPoint x: 1077, endPoint y: 444, distance: 182.5
click at [1077, 444] on div at bounding box center [1021, 459] width 1074 height 571
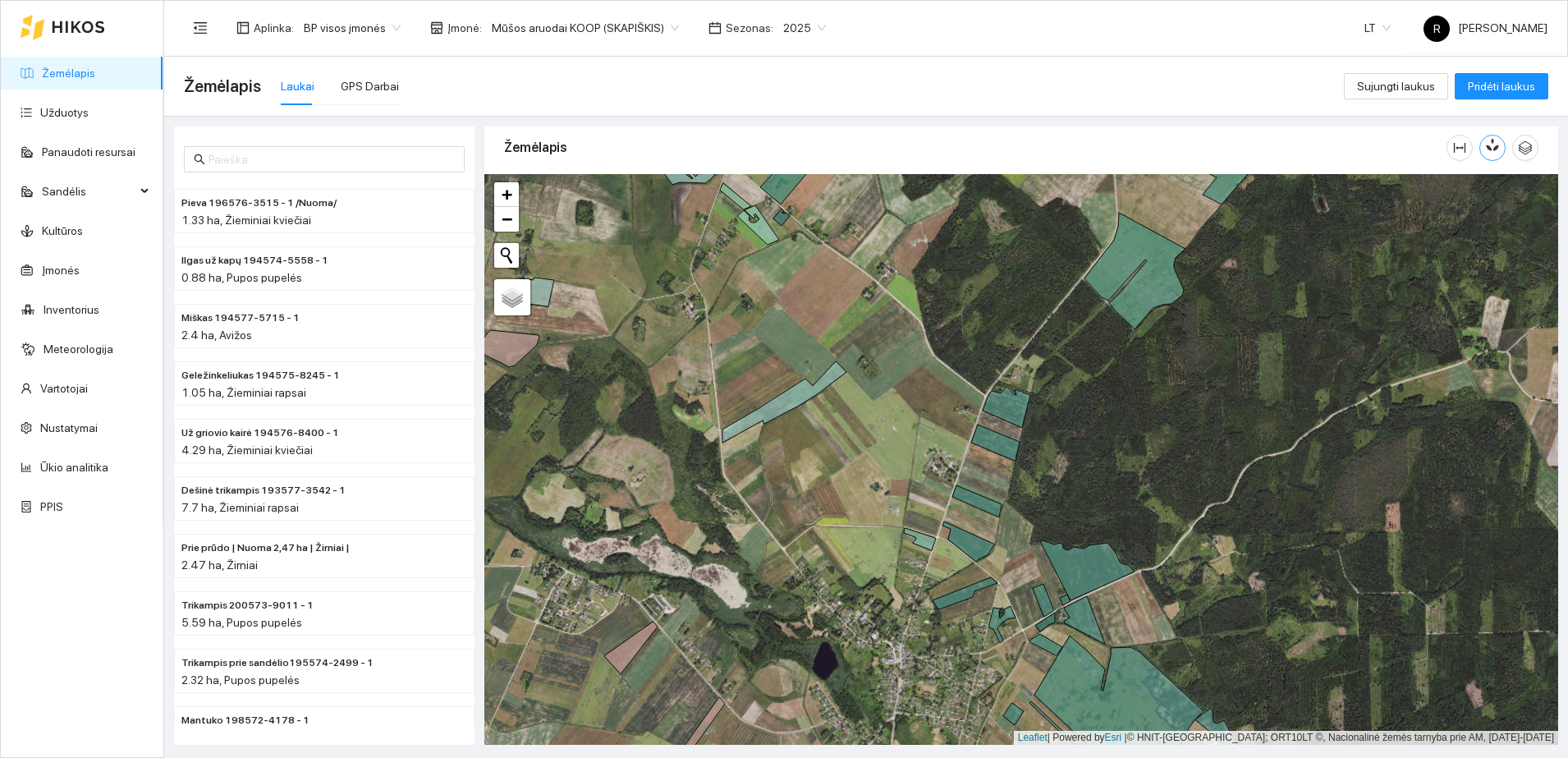
click at [1488, 153] on button "button" at bounding box center [1492, 147] width 26 height 26
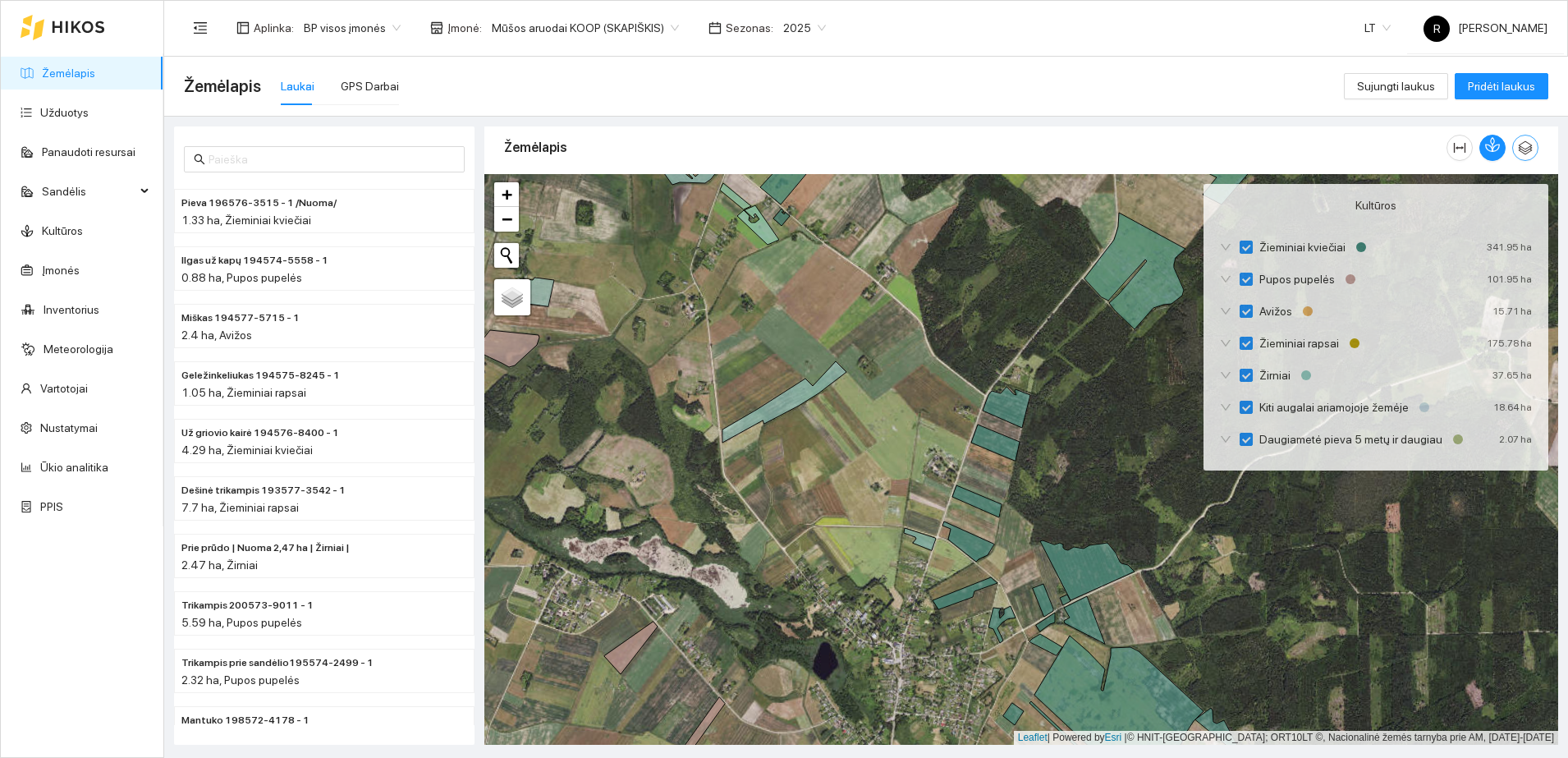
click at [1526, 142] on icon "button" at bounding box center [1525, 147] width 14 height 14
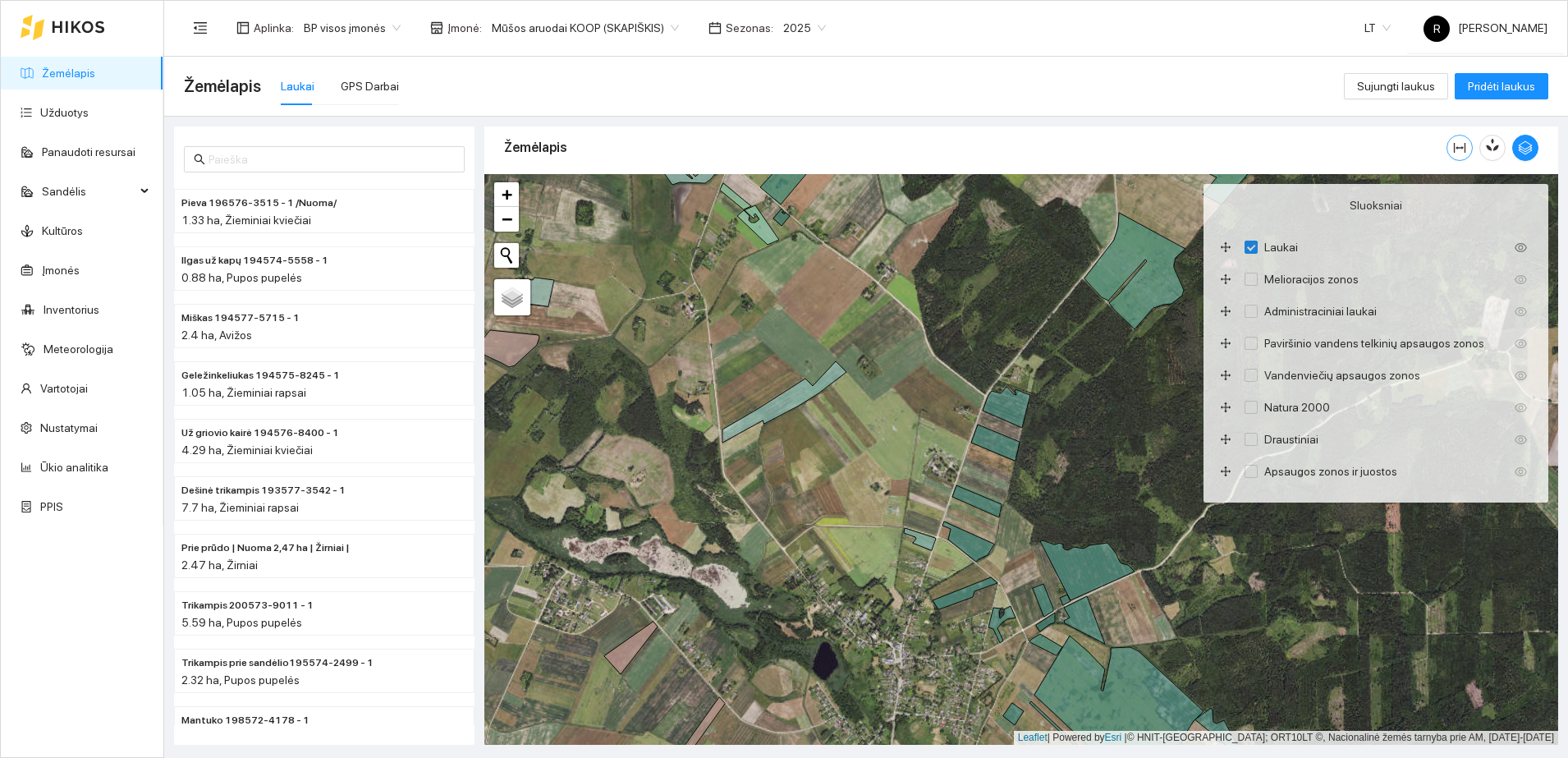
click at [1462, 148] on icon "column-width" at bounding box center [1459, 147] width 11 height 9
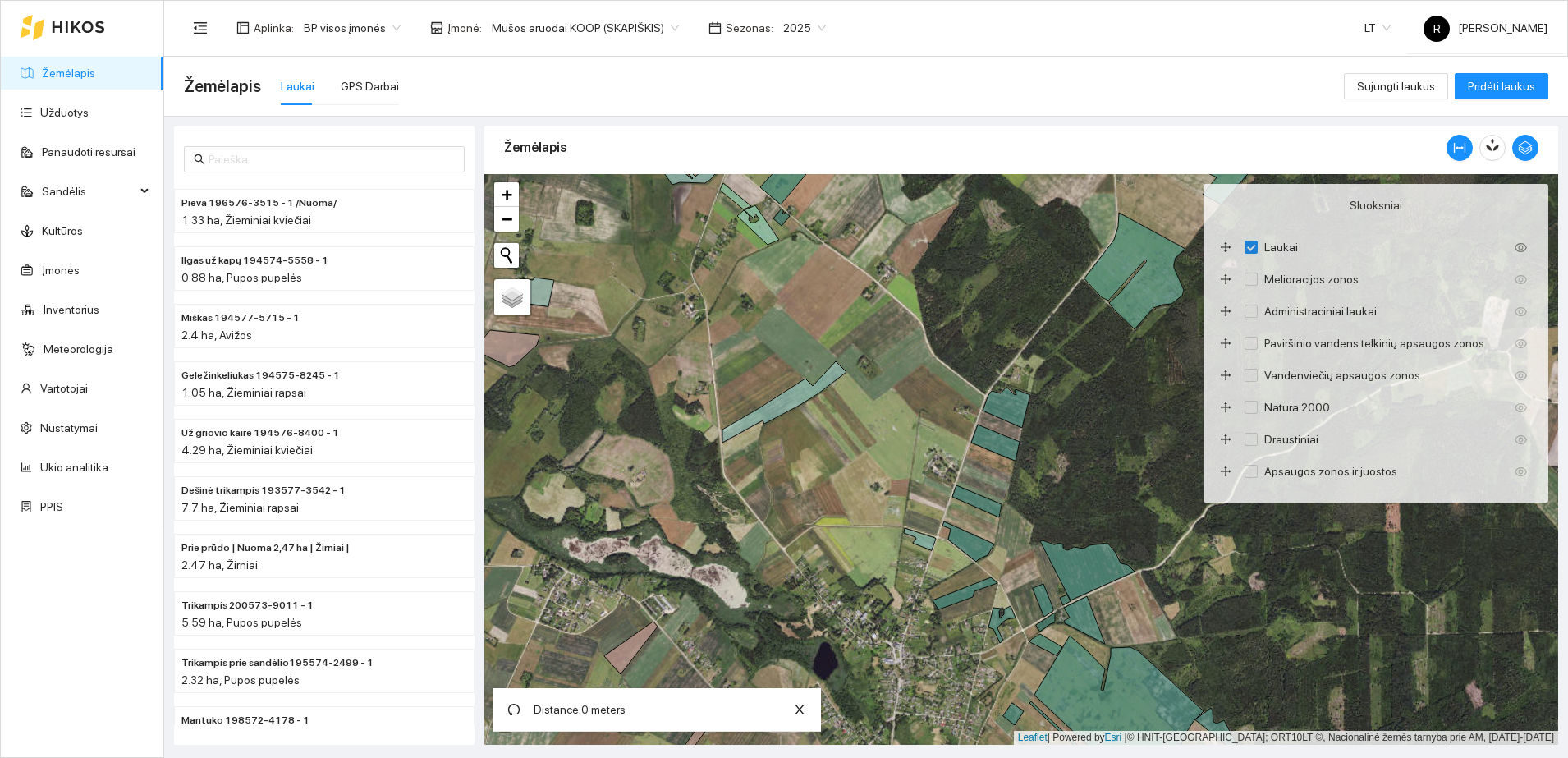
click at [578, 708] on span "Distance: 0 meters" at bounding box center [578, 709] width 92 height 13
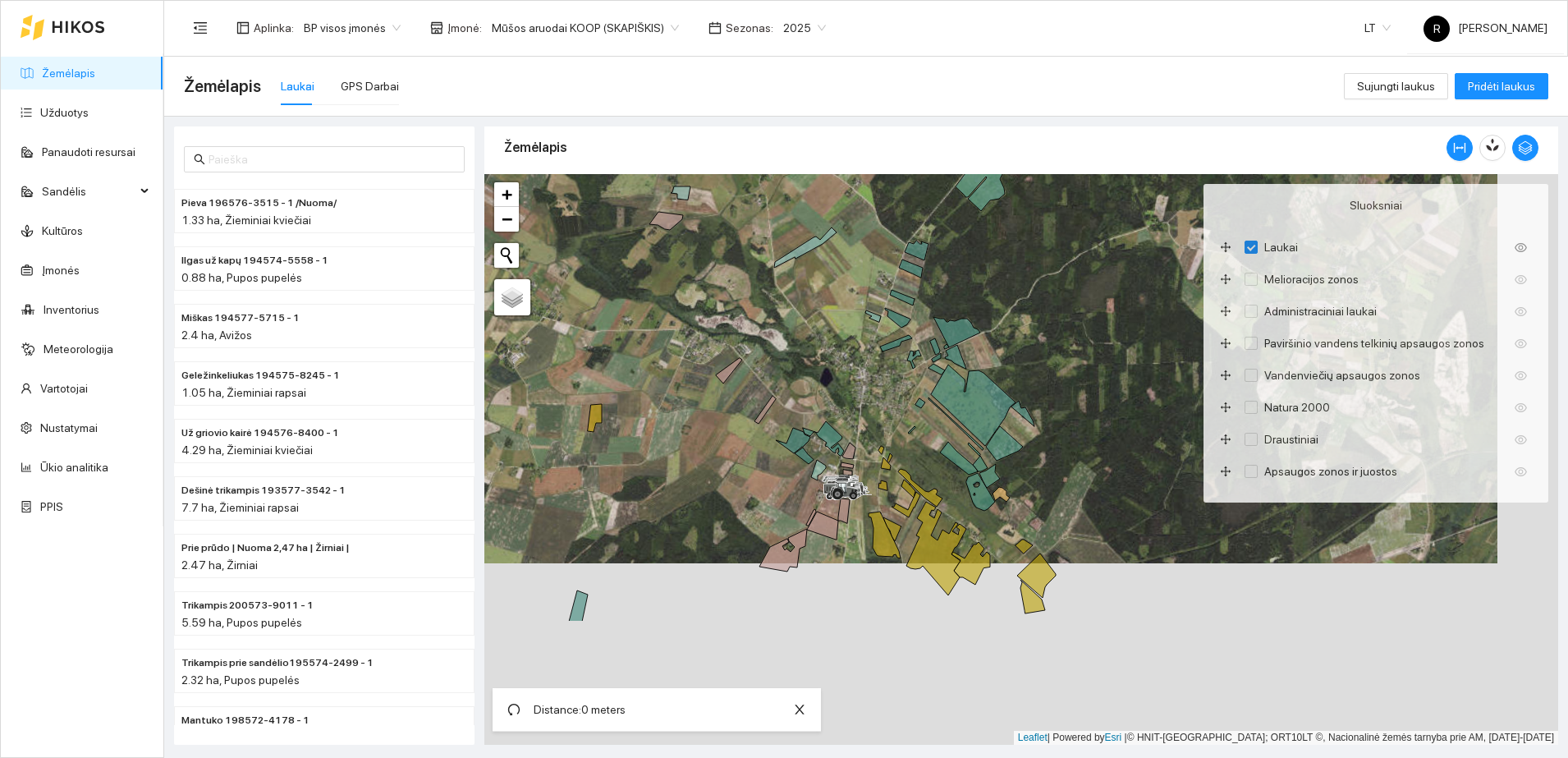
drag, startPoint x: 926, startPoint y: 494, endPoint x: 866, endPoint y: 313, distance: 190.7
click at [866, 313] on icon at bounding box center [872, 316] width 15 height 11
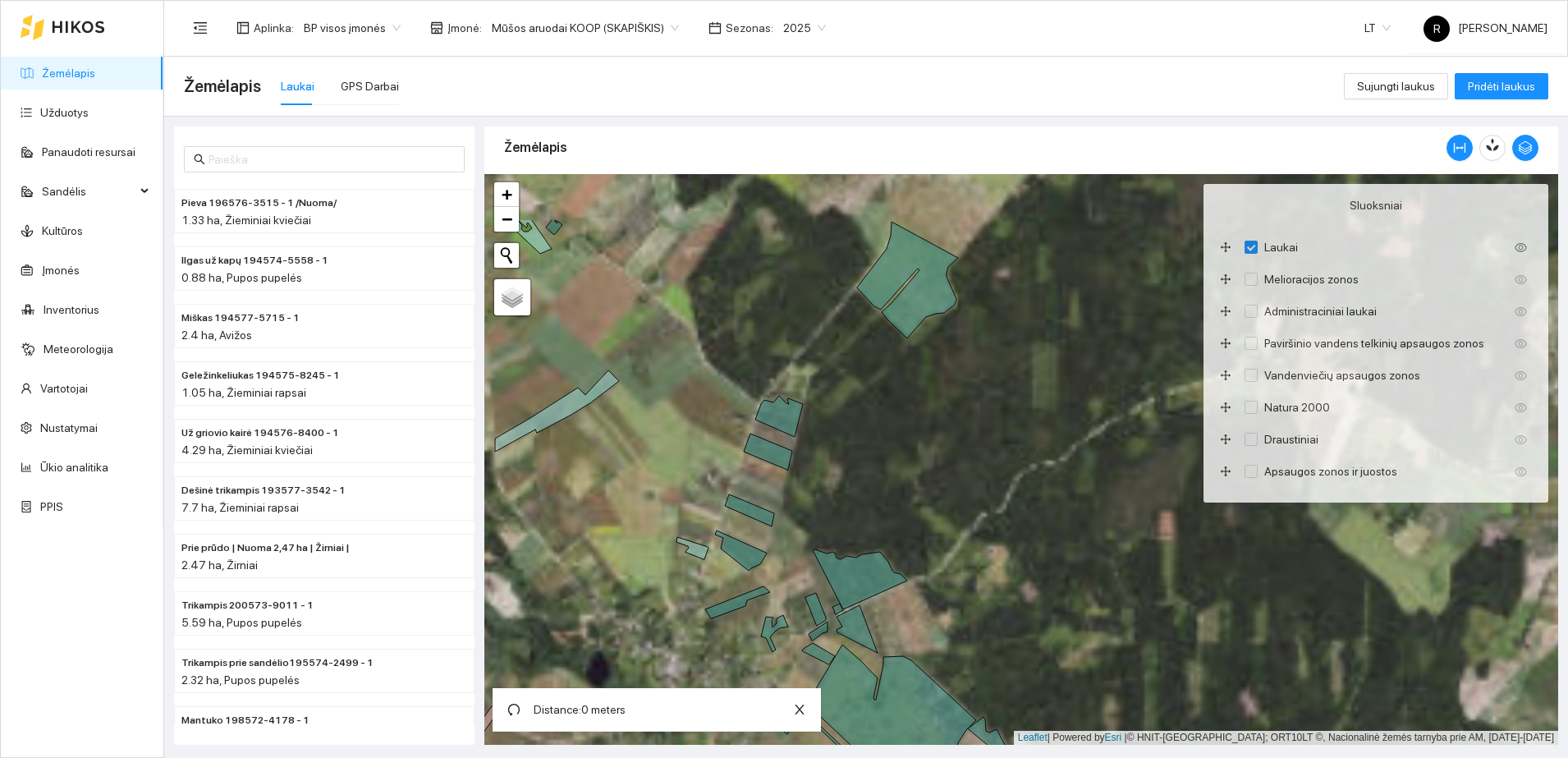
drag, startPoint x: 924, startPoint y: 288, endPoint x: 945, endPoint y: 456, distance: 169.3
click at [945, 456] on div at bounding box center [1021, 459] width 1074 height 571
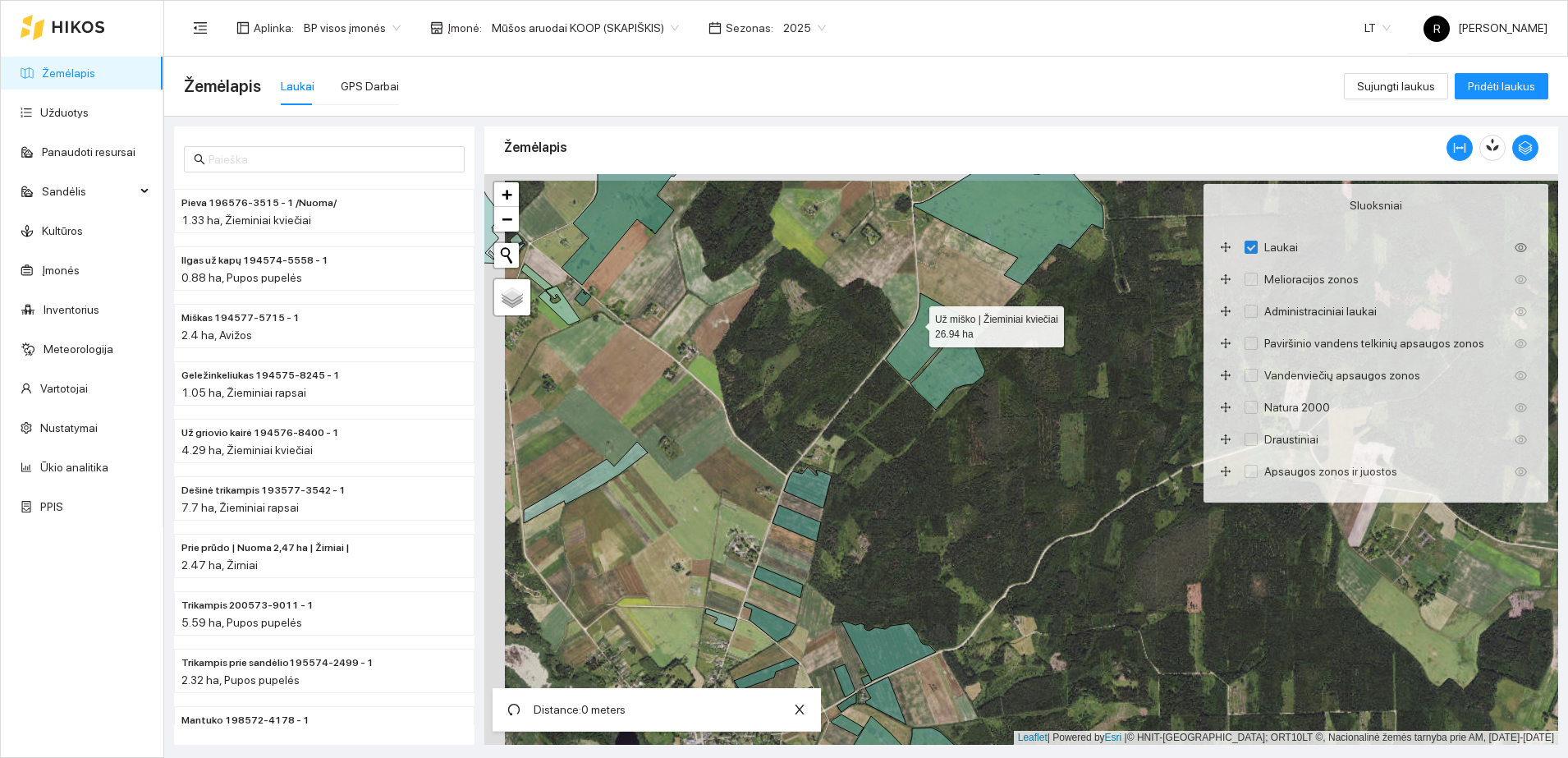
drag, startPoint x: 893, startPoint y: 315, endPoint x: 914, endPoint y: 321, distance: 21.8
click at [914, 321] on icon at bounding box center [936, 351] width 101 height 116
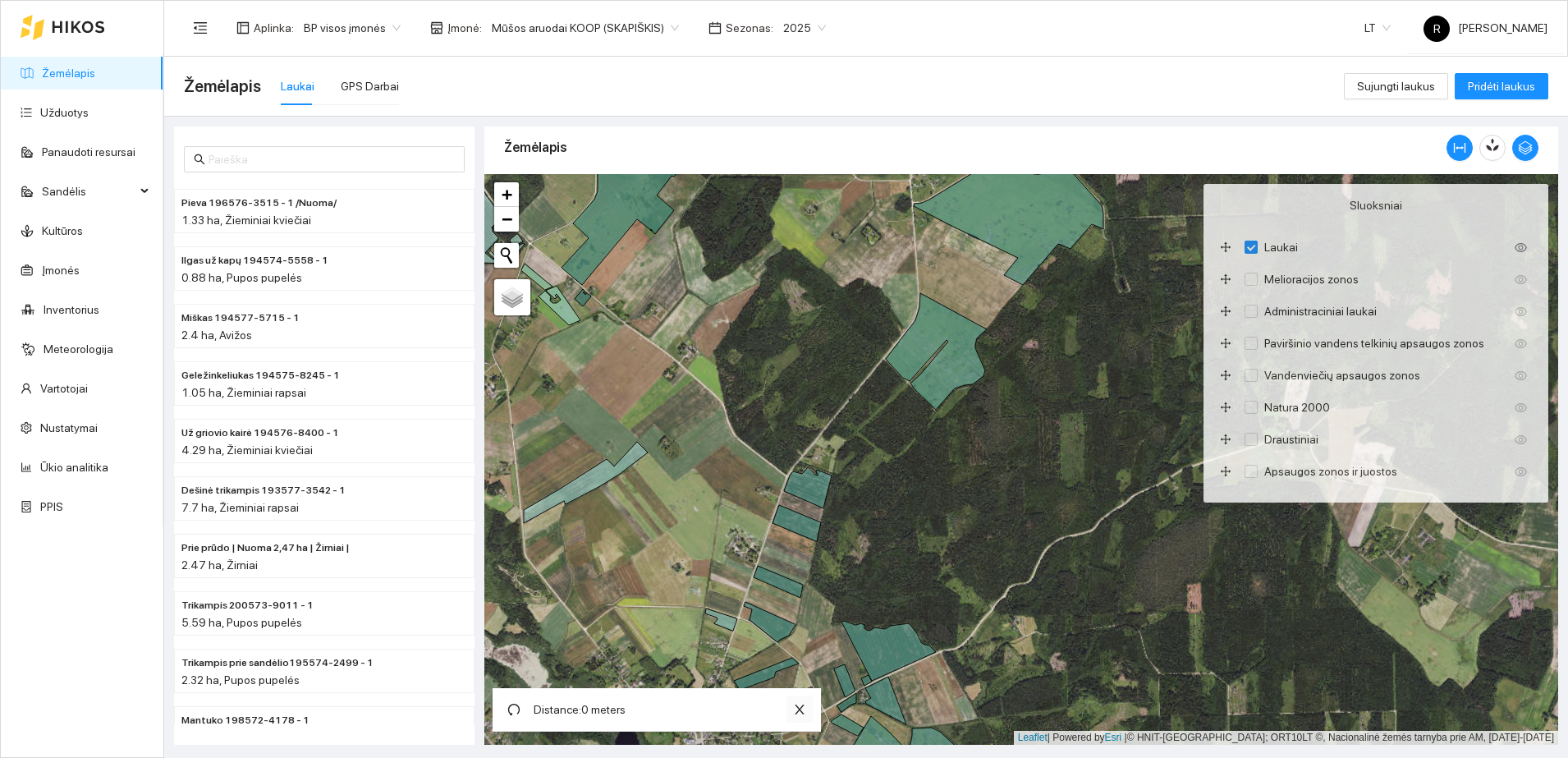
click at [800, 707] on icon "close" at bounding box center [800, 709] width 13 height 13
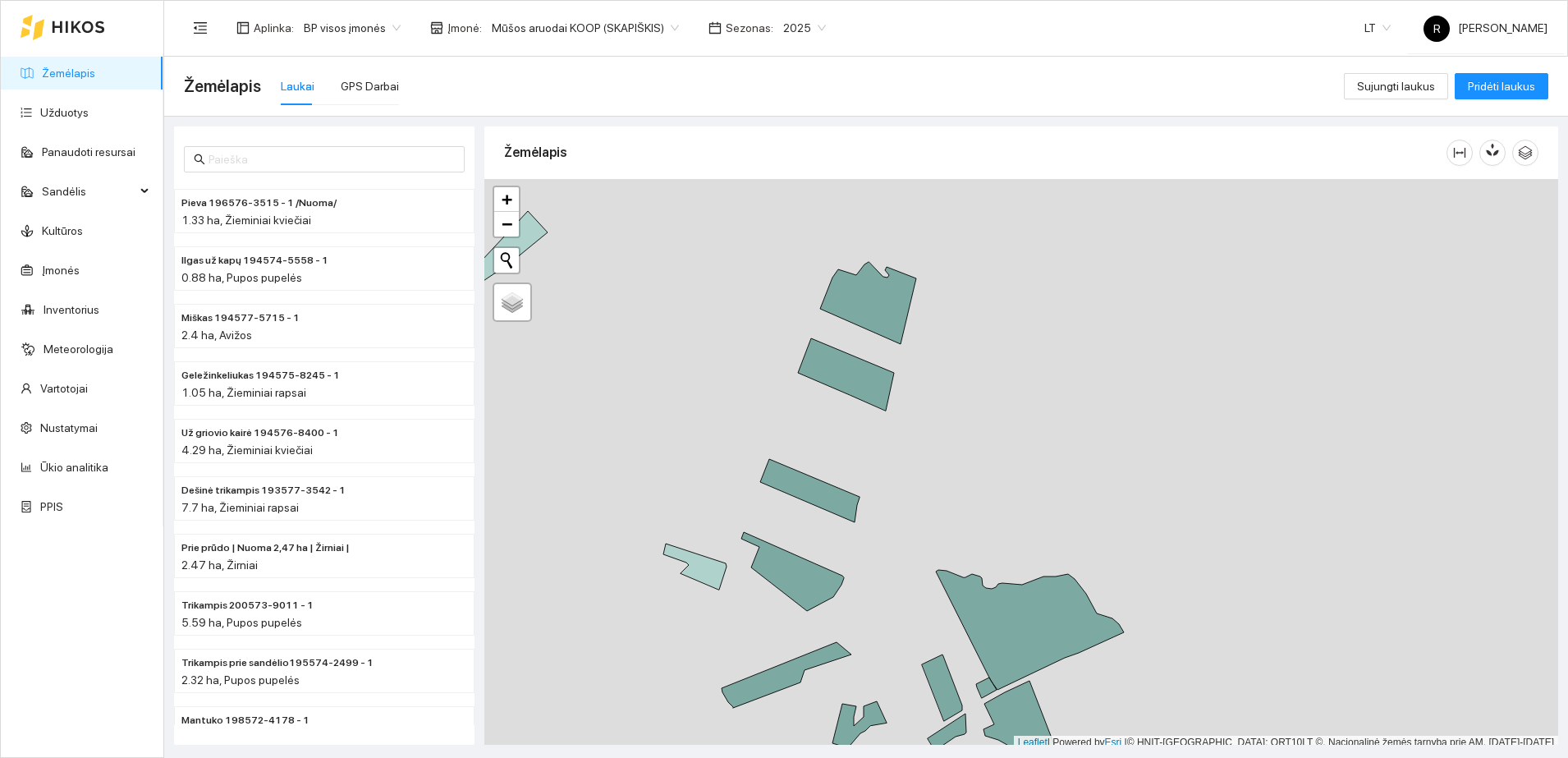
scroll to position [5, 0]
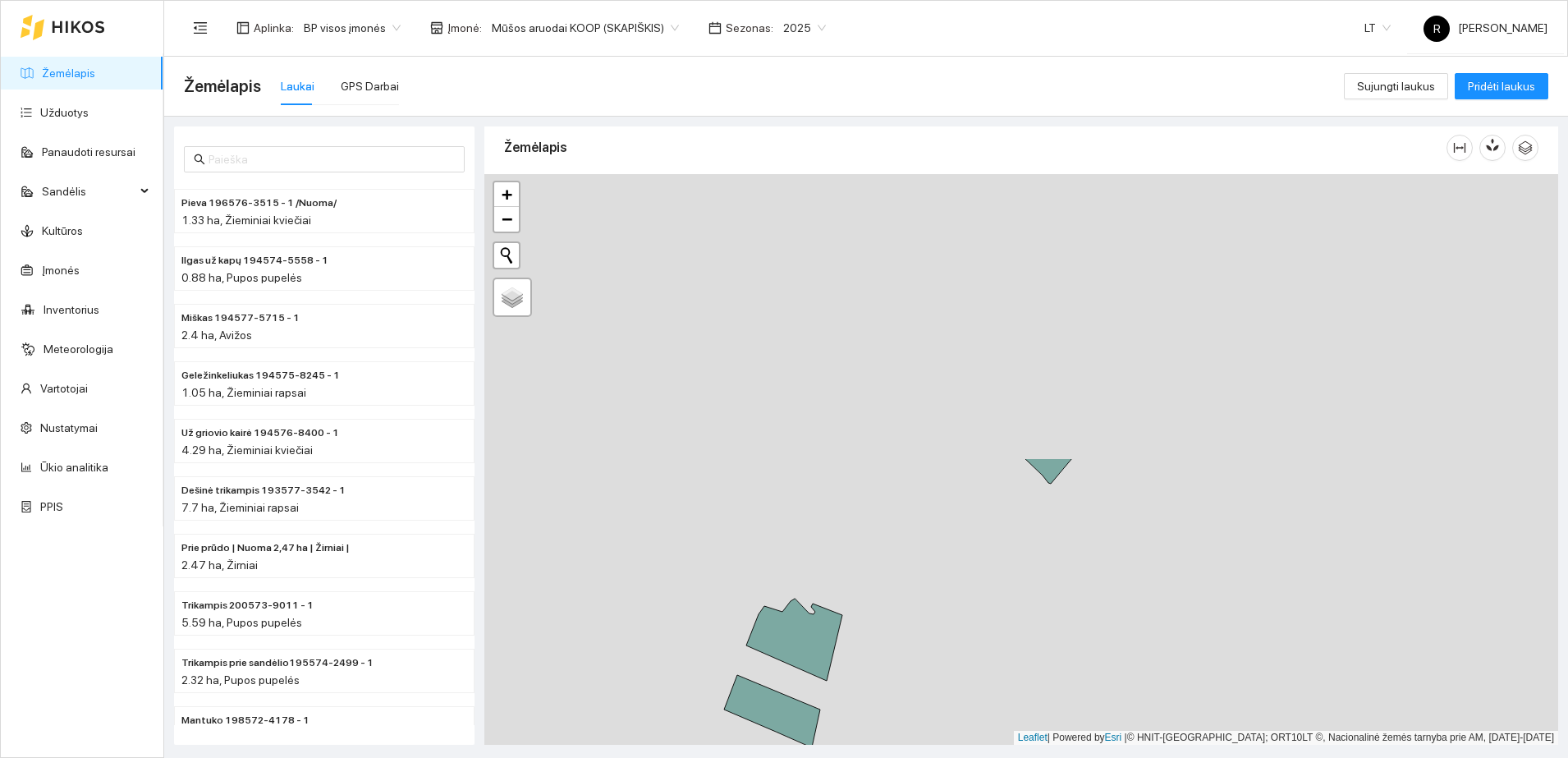
drag, startPoint x: 1056, startPoint y: 228, endPoint x: 980, endPoint y: 573, distance: 353.3
click at [980, 573] on div at bounding box center [1021, 459] width 1074 height 571
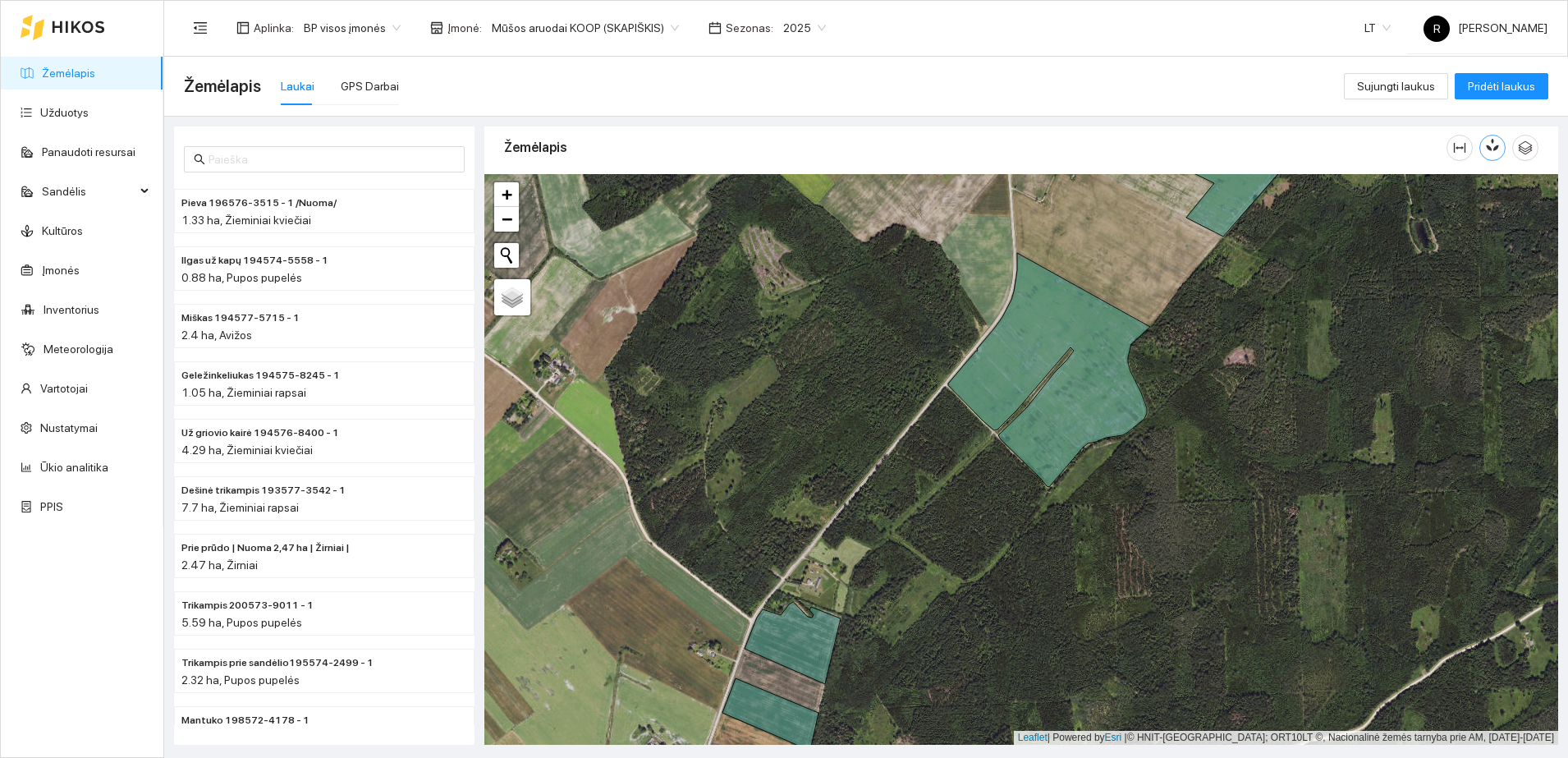
click at [1491, 146] on icon "button" at bounding box center [1492, 145] width 15 height 15
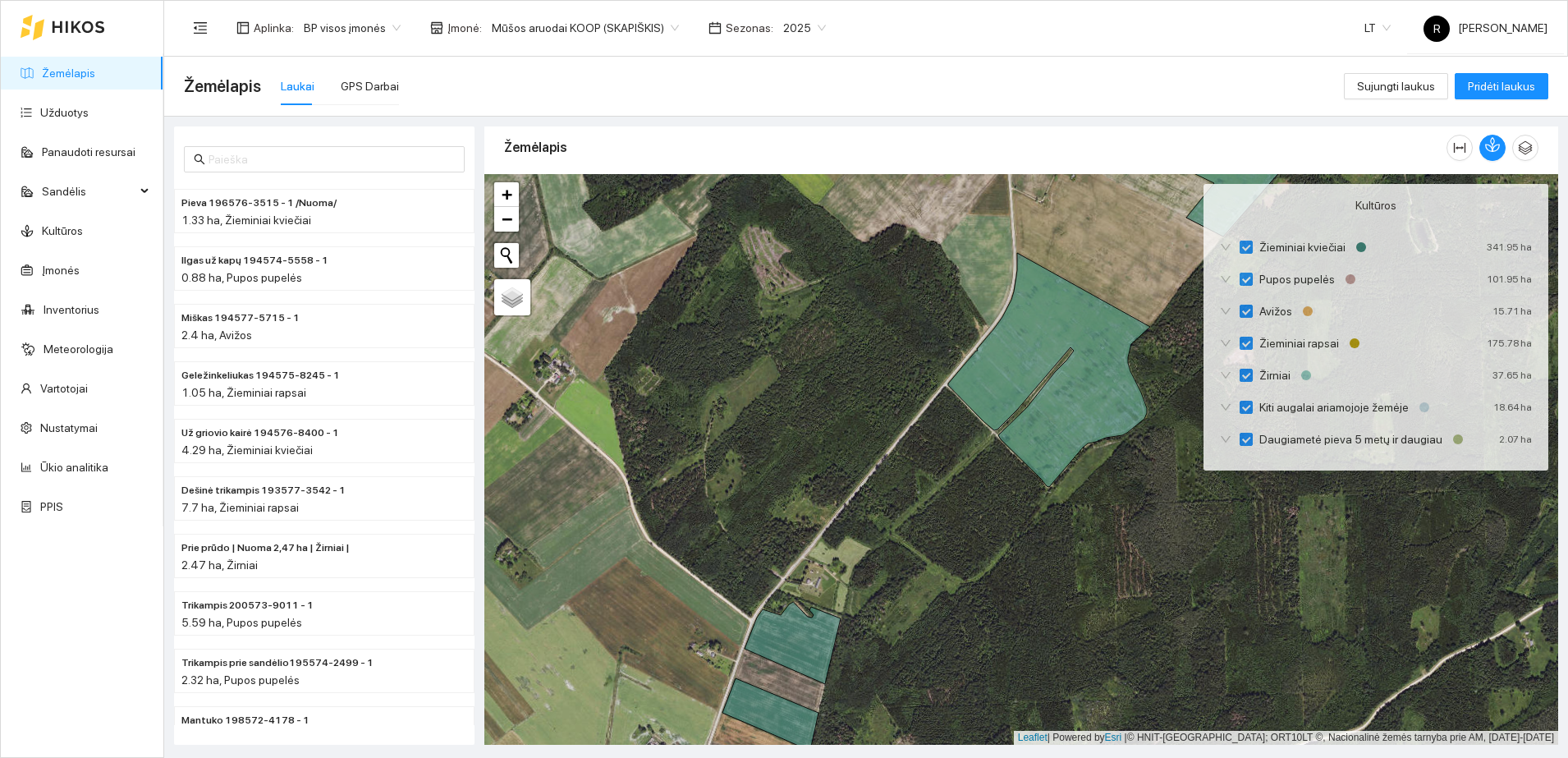
click at [1153, 495] on div at bounding box center [1021, 459] width 1074 height 571
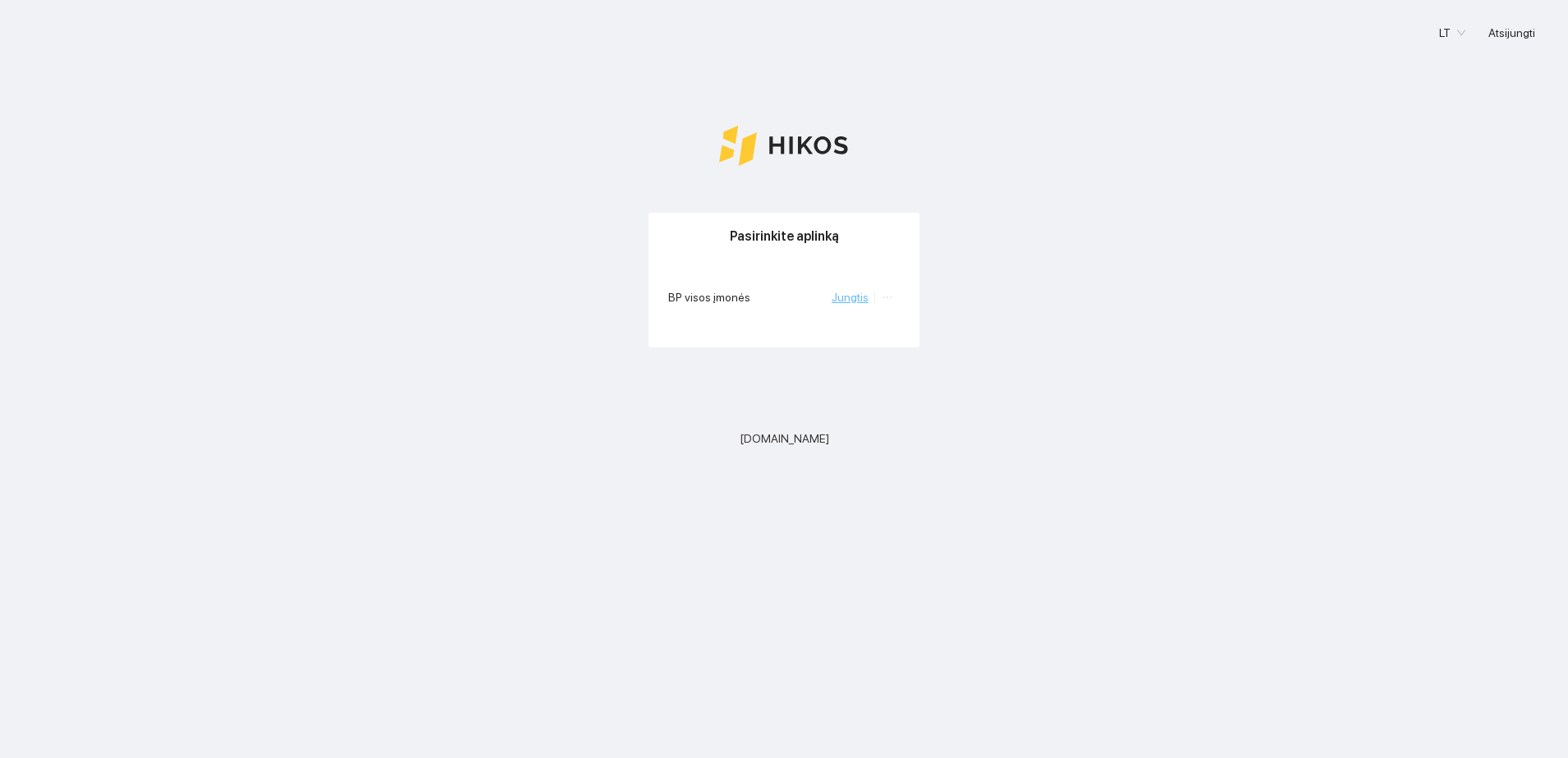
click at [844, 297] on link "Jungtis" at bounding box center [850, 297] width 37 height 13
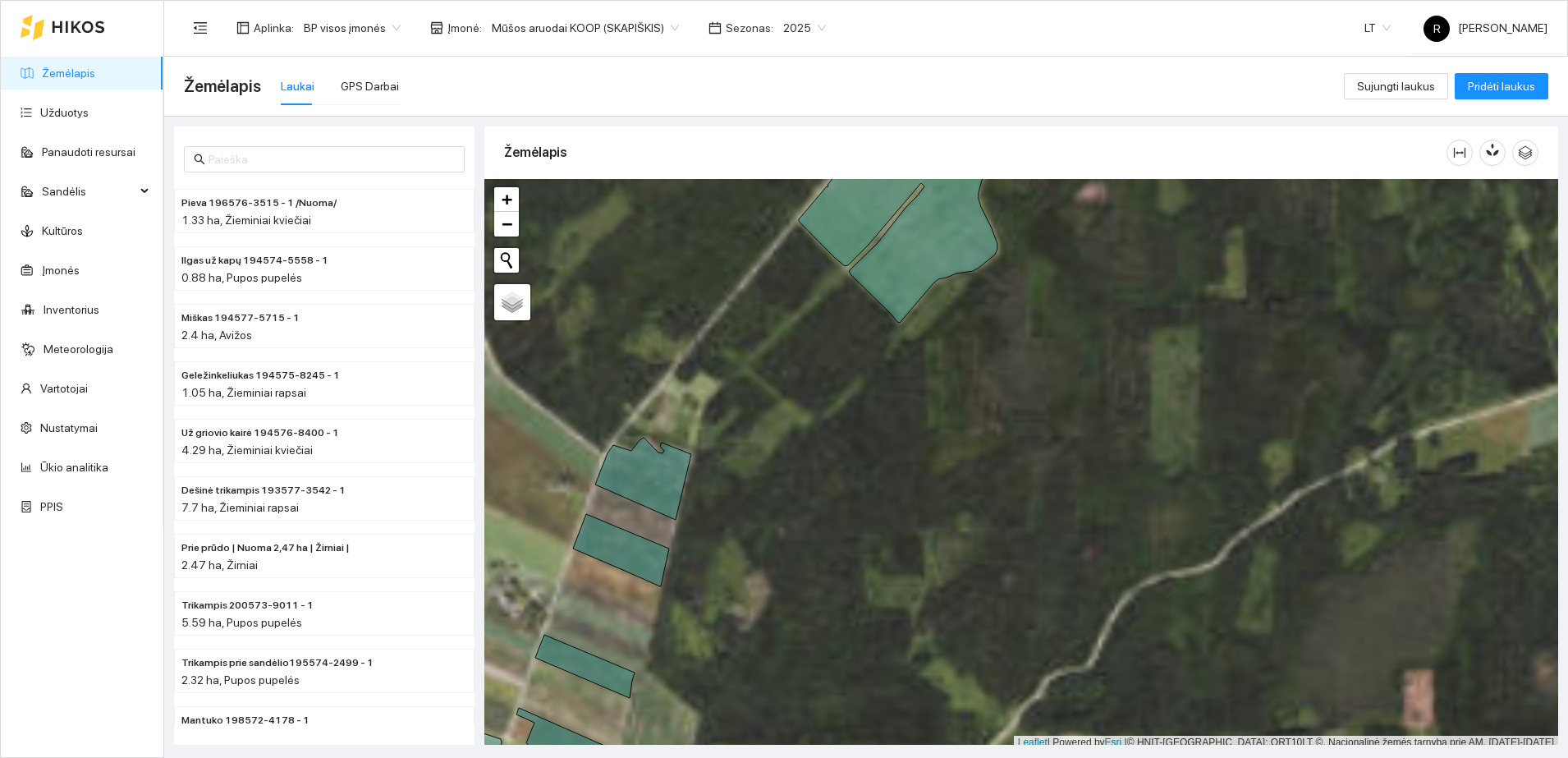
scroll to position [5, 0]
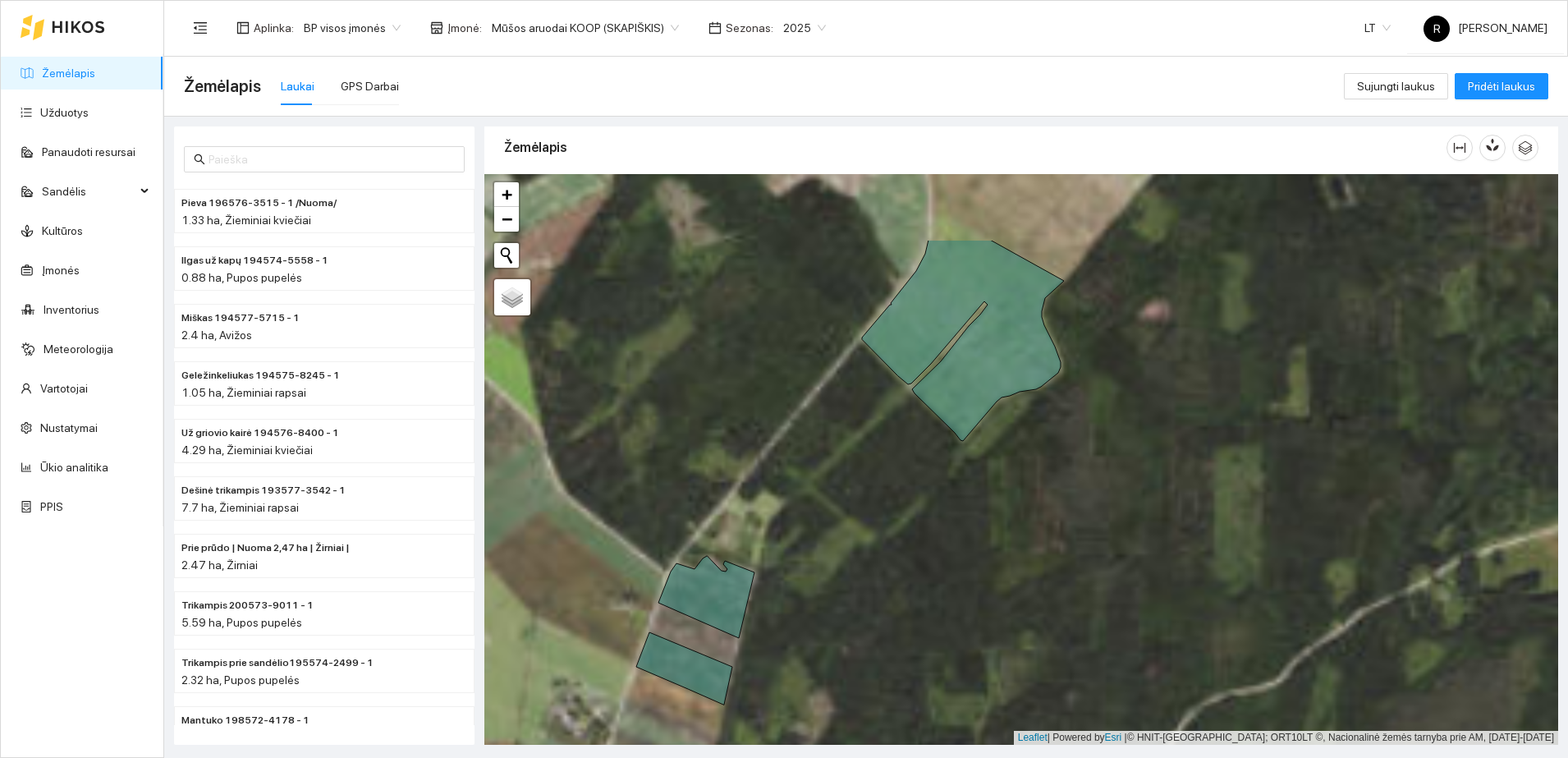
drag, startPoint x: 1017, startPoint y: 343, endPoint x: 1094, endPoint y: 534, distance: 205.9
click at [1094, 537] on div at bounding box center [1021, 459] width 1074 height 571
